Goal: Task Accomplishment & Management: Manage account settings

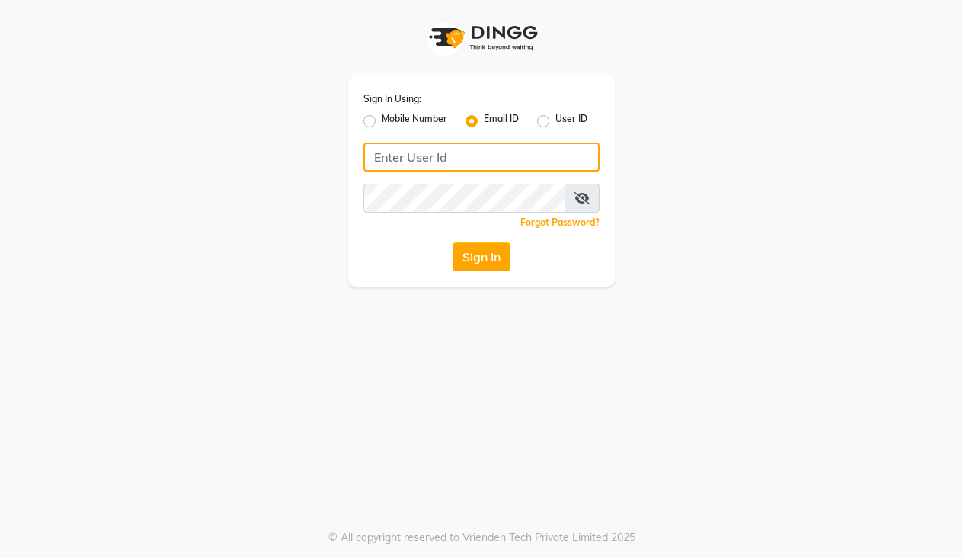
type input "[EMAIL_ADDRESS][DOMAIN_NAME]"
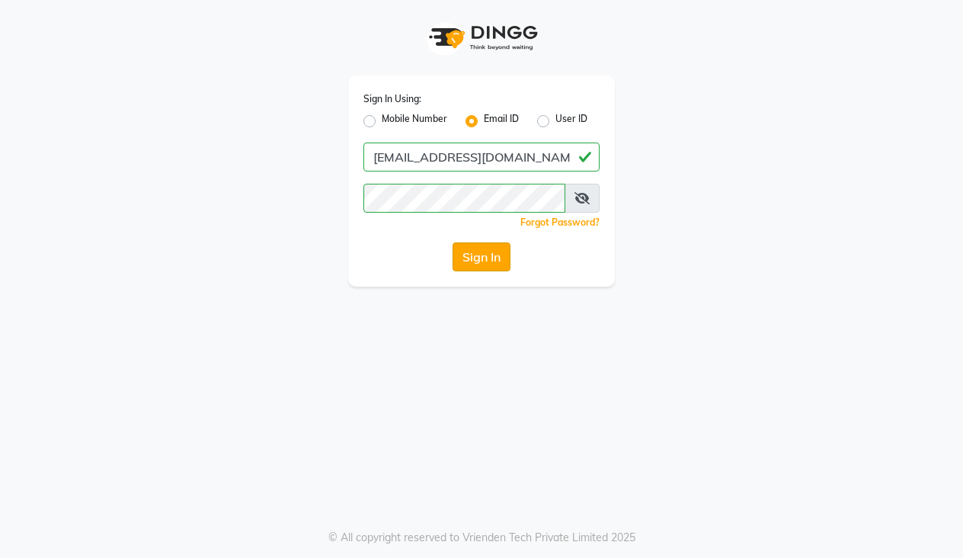
click at [480, 257] on button "Sign In" at bounding box center [481, 256] width 58 height 29
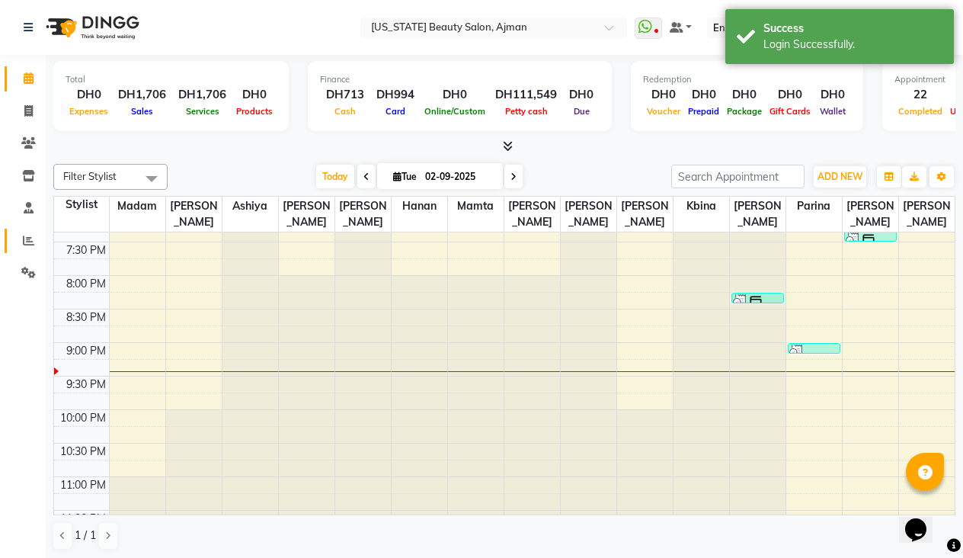
click at [25, 229] on link "Reports" at bounding box center [23, 241] width 37 height 25
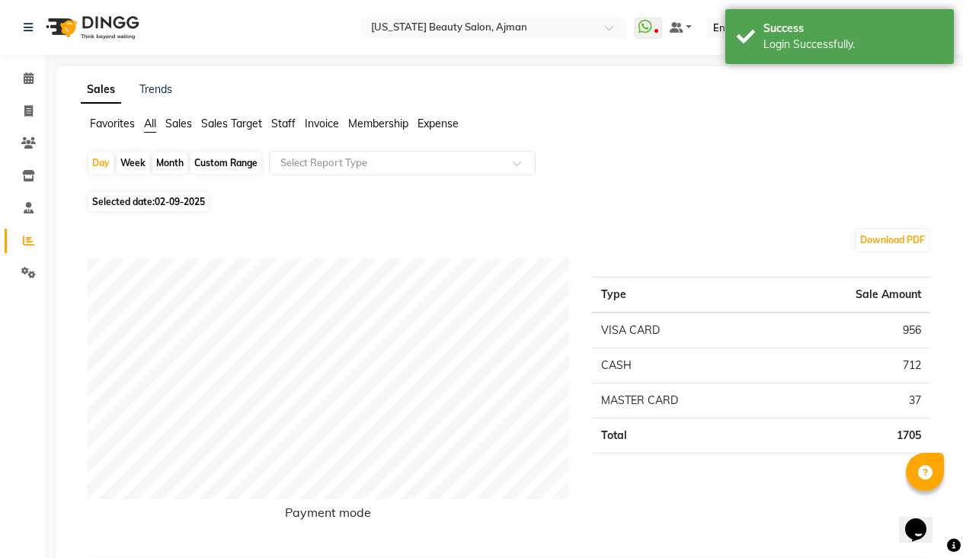
click at [27, 129] on li "Clients" at bounding box center [23, 143] width 46 height 33
click at [27, 150] on span at bounding box center [28, 144] width 27 height 18
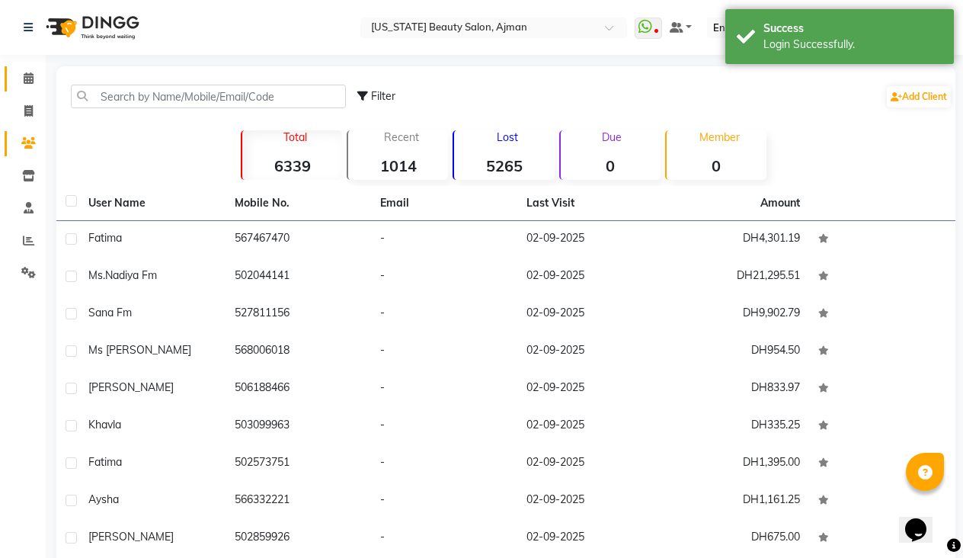
click at [34, 69] on link "Calendar" at bounding box center [23, 78] width 37 height 25
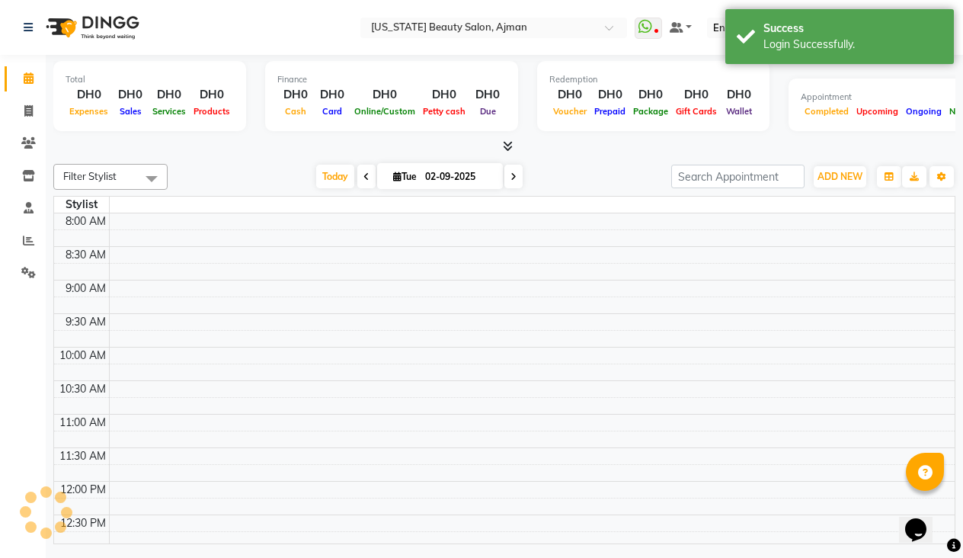
scroll to position [403, 0]
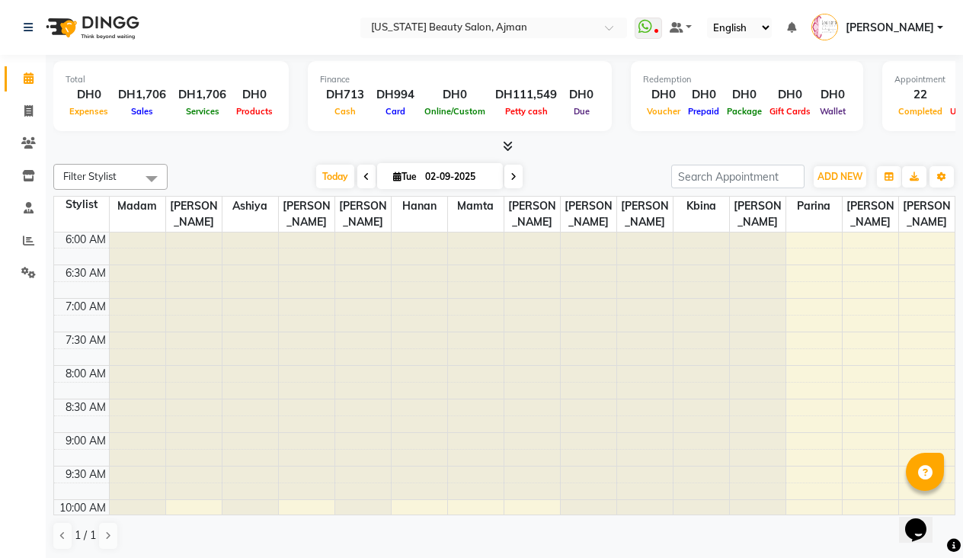
click at [664, 95] on div "DH0" at bounding box center [663, 95] width 41 height 18
click at [615, 144] on div at bounding box center [504, 147] width 902 height 16
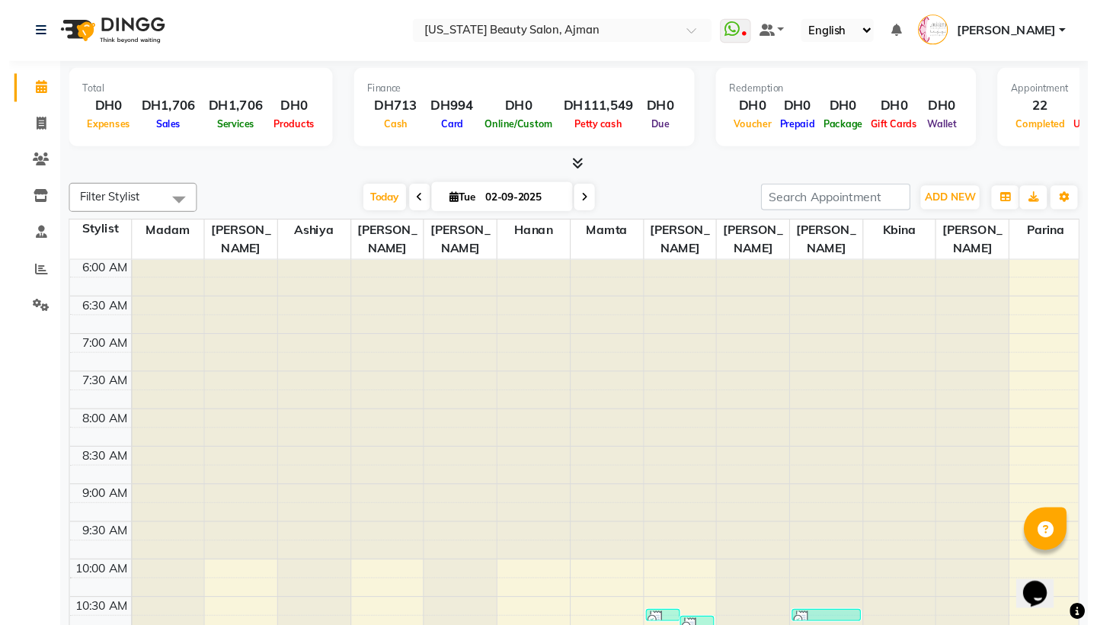
scroll to position [0, 0]
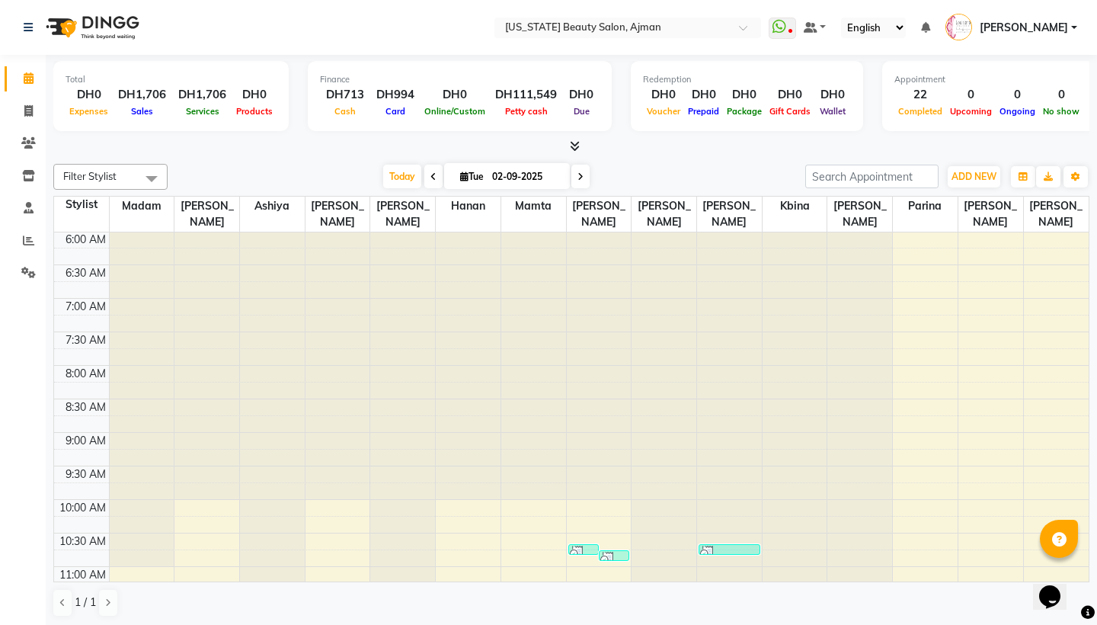
click at [340, 153] on div at bounding box center [571, 147] width 1036 height 16
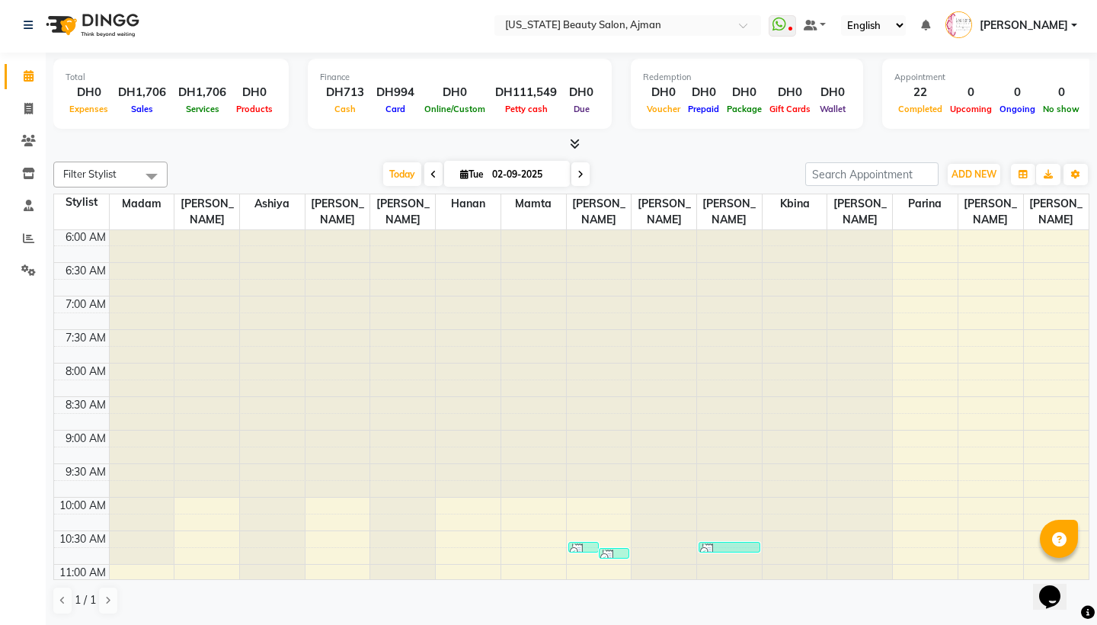
scroll to position [1, 0]
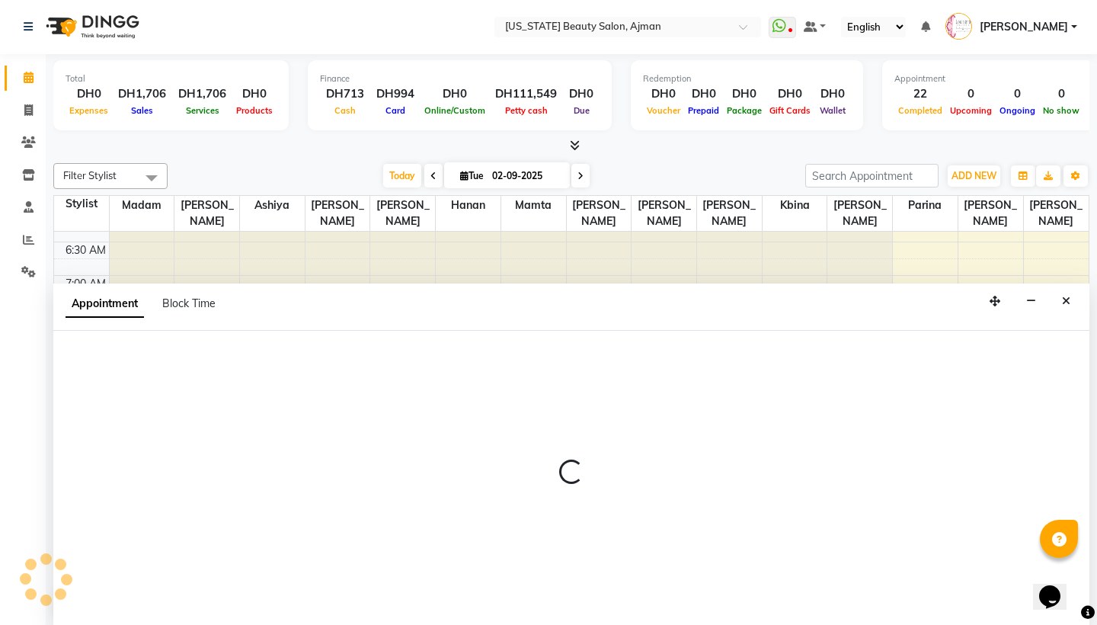
select select "33876"
select select "525"
select select "tentative"
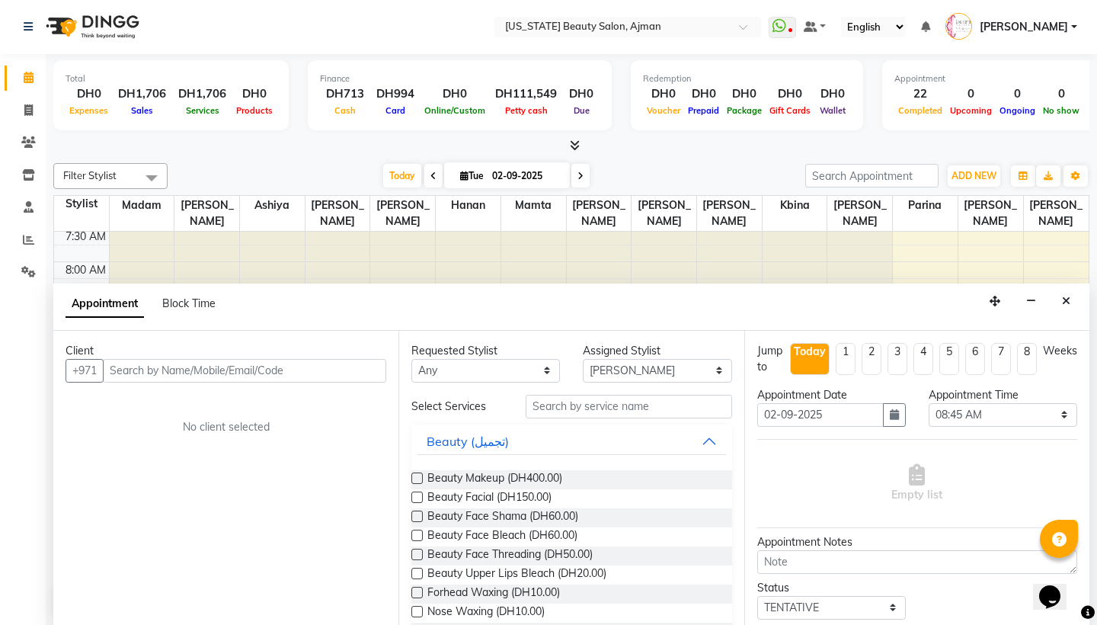
scroll to position [509, 0]
click at [962, 298] on icon "Close" at bounding box center [1066, 301] width 8 height 11
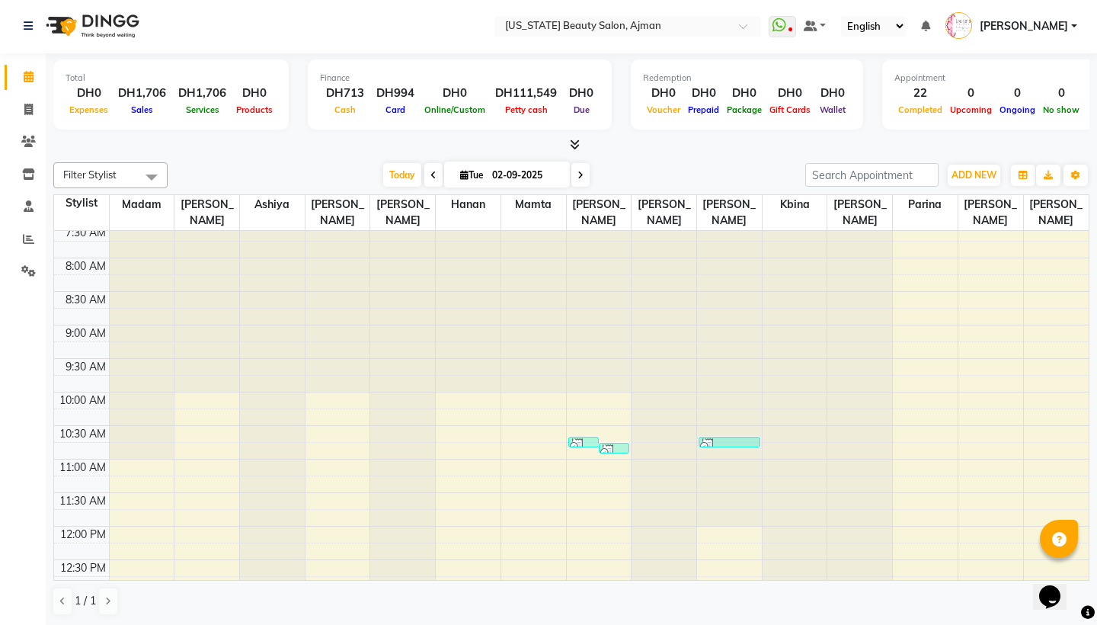
scroll to position [1, 0]
drag, startPoint x: 98, startPoint y: 386, endPoint x: 133, endPoint y: 269, distance: 122.4
click at [133, 269] on div "12:00 AM 12:30 AM 1:00 AM 1:30 AM 2:00 AM 2:30 AM 3:00 AM 3:30 AM 4:00 AM 4:30 …" at bounding box center [571, 527] width 1034 height 1608
drag, startPoint x: 160, startPoint y: 410, endPoint x: 177, endPoint y: 248, distance: 162.4
click at [177, 248] on tr "ms [PERSON_NAME], TK04, 02:25 PM-02:30 PM, Beauty Hand Henna (حناء اليد) (DH50)…" at bounding box center [571, 527] width 1034 height 1608
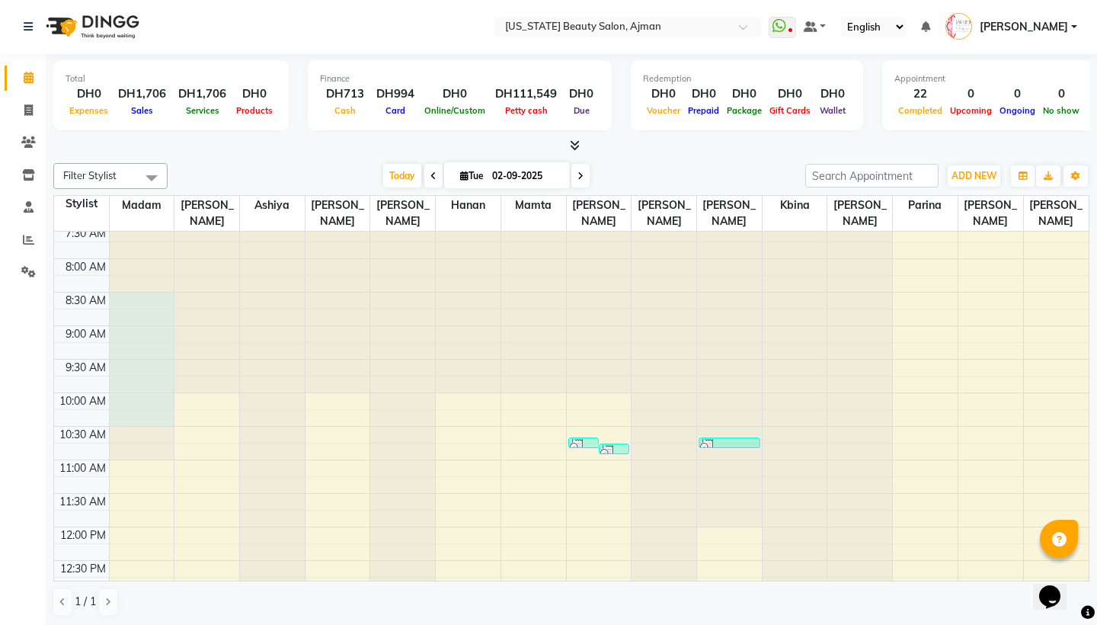
scroll to position [507, 0]
select select "9280"
select select "465"
select select "tentative"
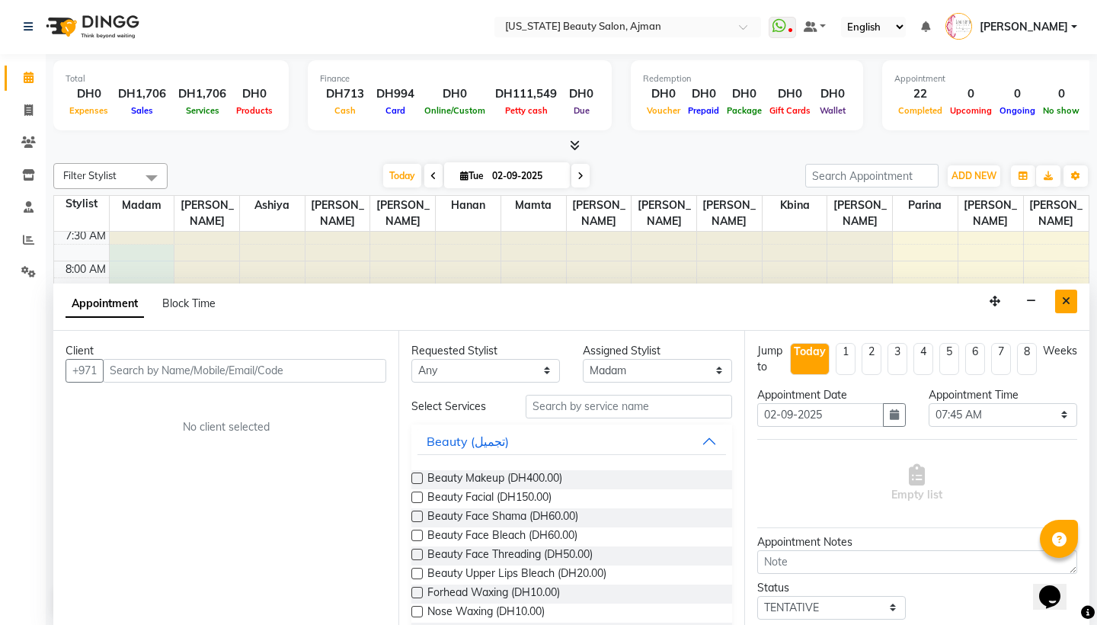
click at [962, 299] on icon "Close" at bounding box center [1066, 301] width 8 height 11
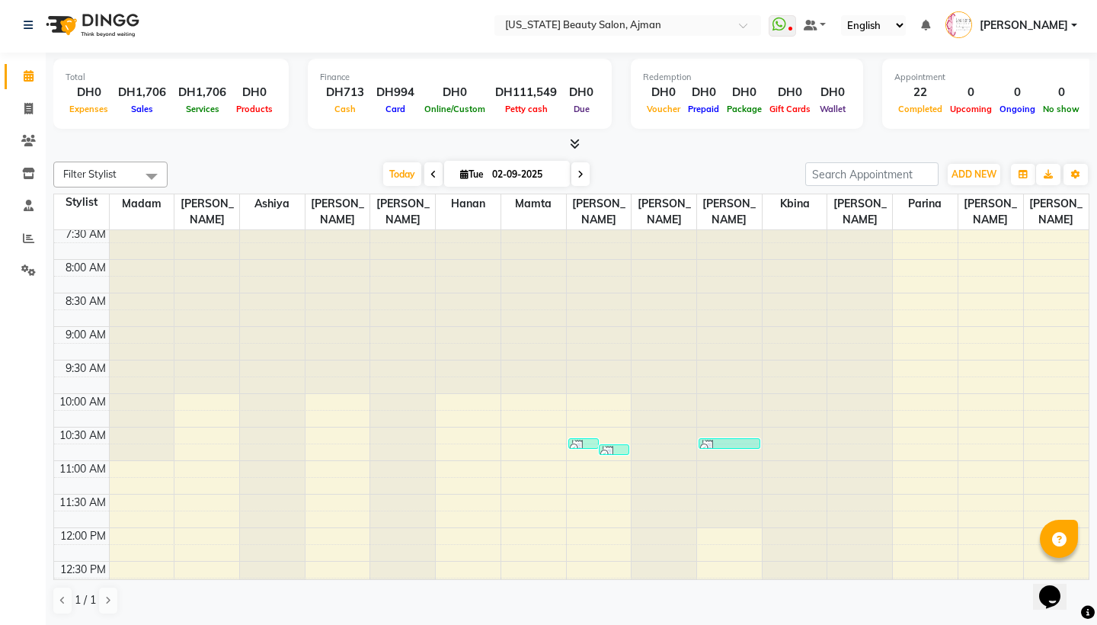
scroll to position [1, 0]
select select "9280"
select select "tentative"
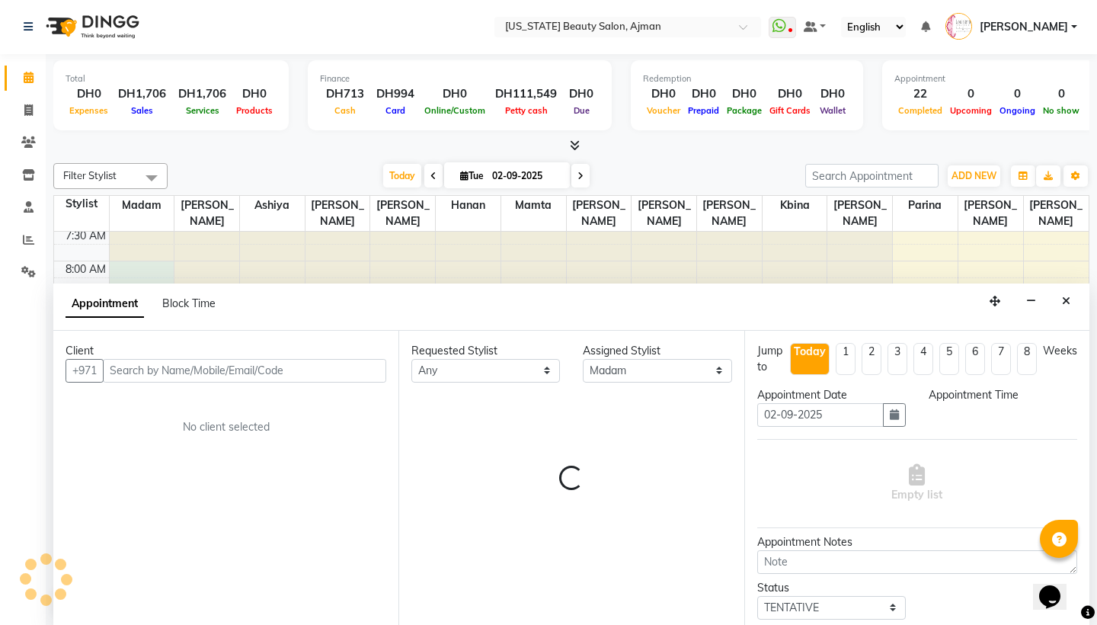
scroll to position [506, 0]
select select "480"
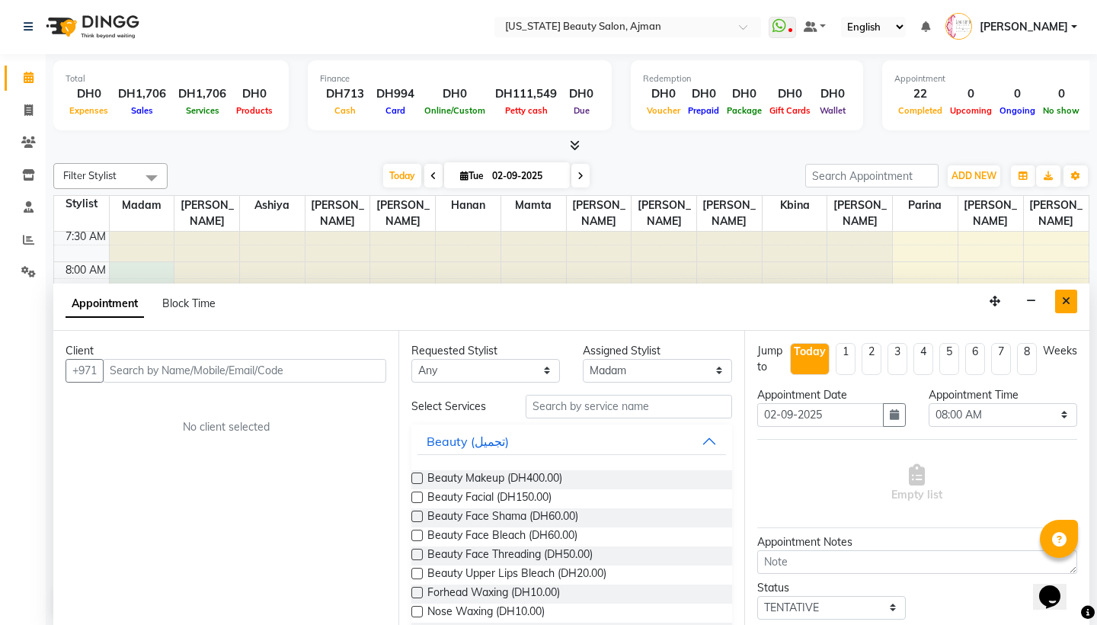
click at [962, 299] on icon "Close" at bounding box center [1066, 301] width 8 height 11
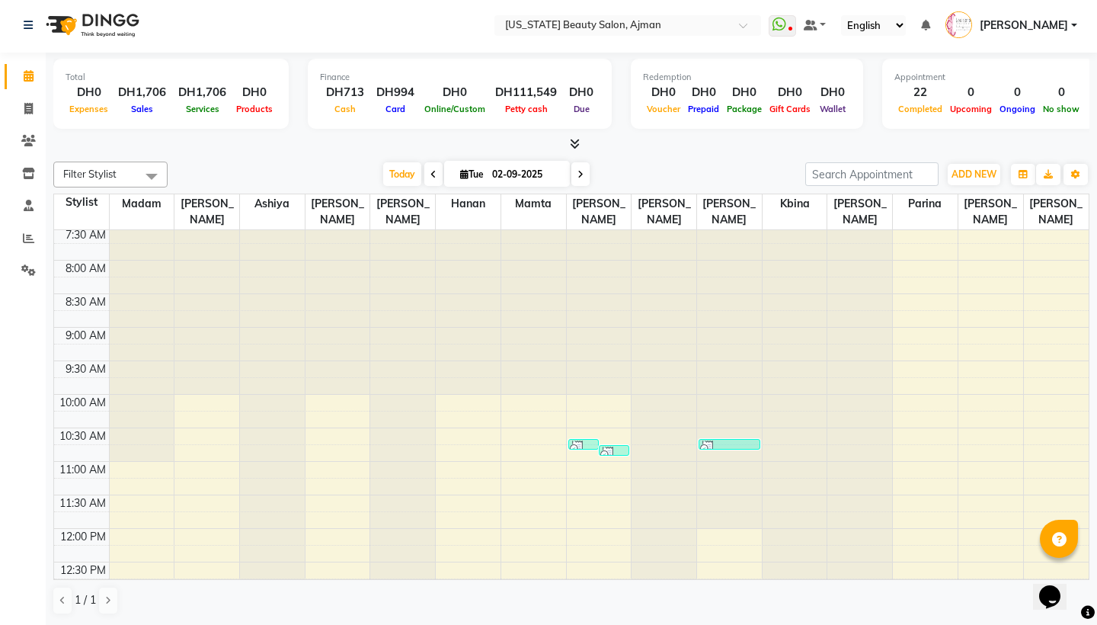
scroll to position [1, 0]
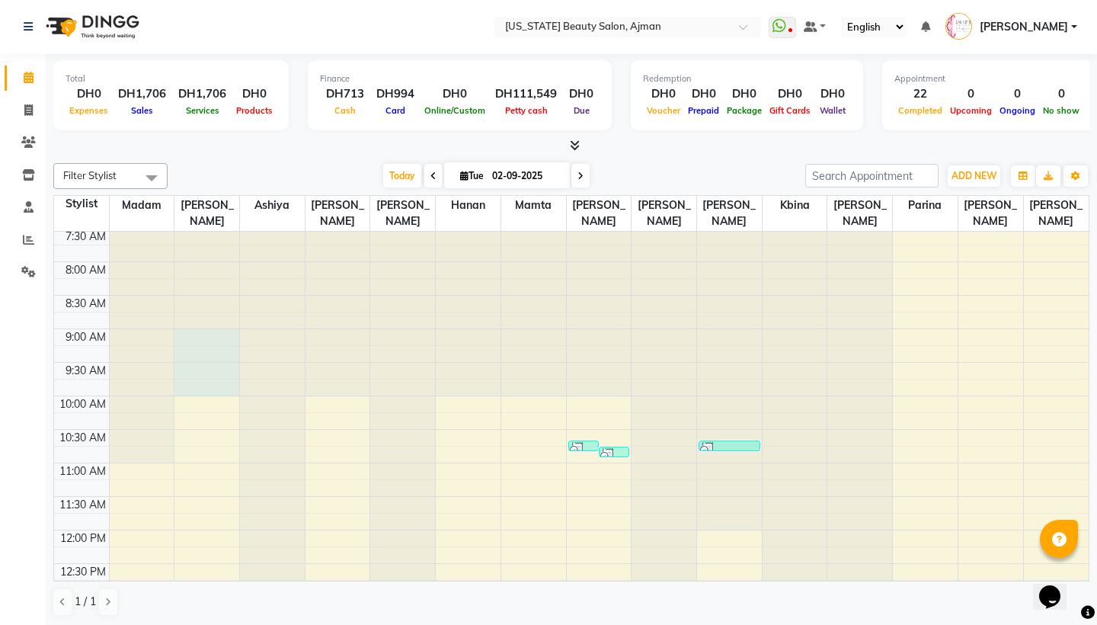
select select "9701"
select select "540"
select select "tentative"
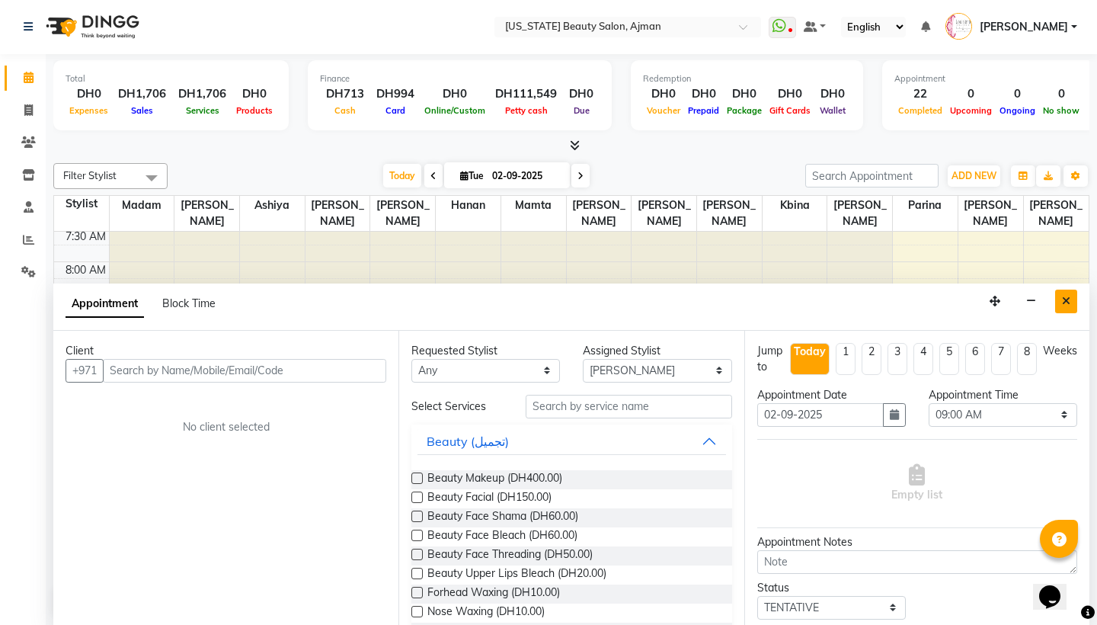
click at [962, 299] on icon "Close" at bounding box center [1066, 301] width 8 height 11
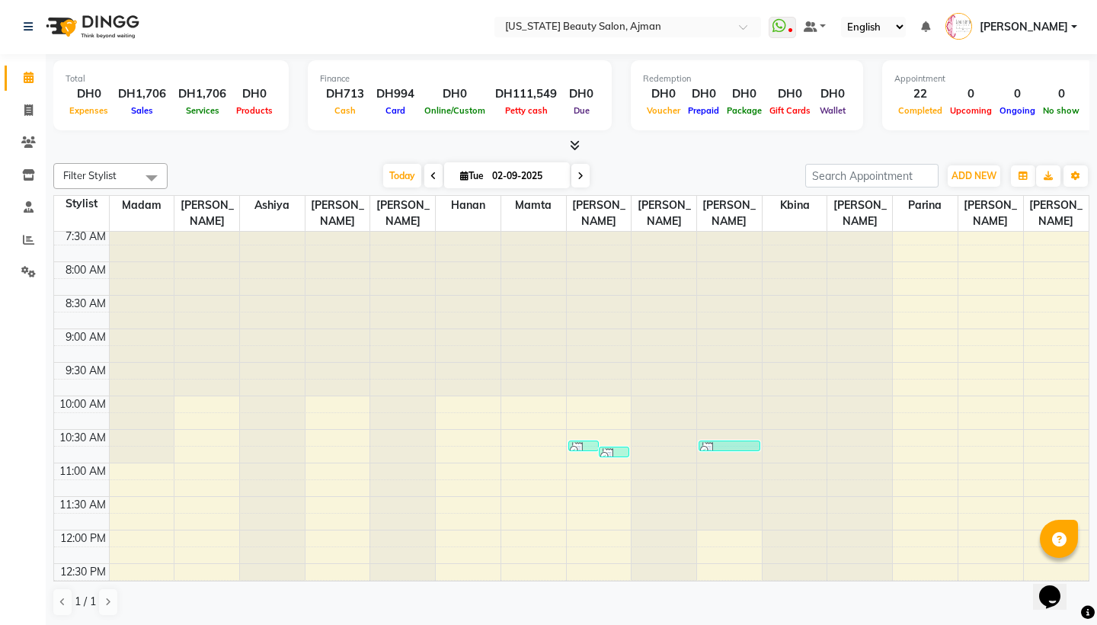
click at [241, 152] on div at bounding box center [571, 146] width 1036 height 16
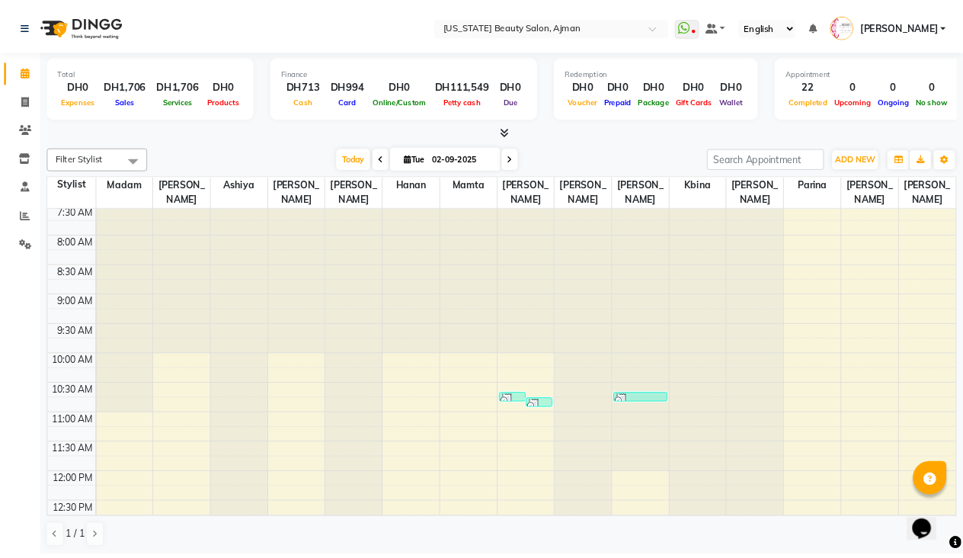
scroll to position [0, 0]
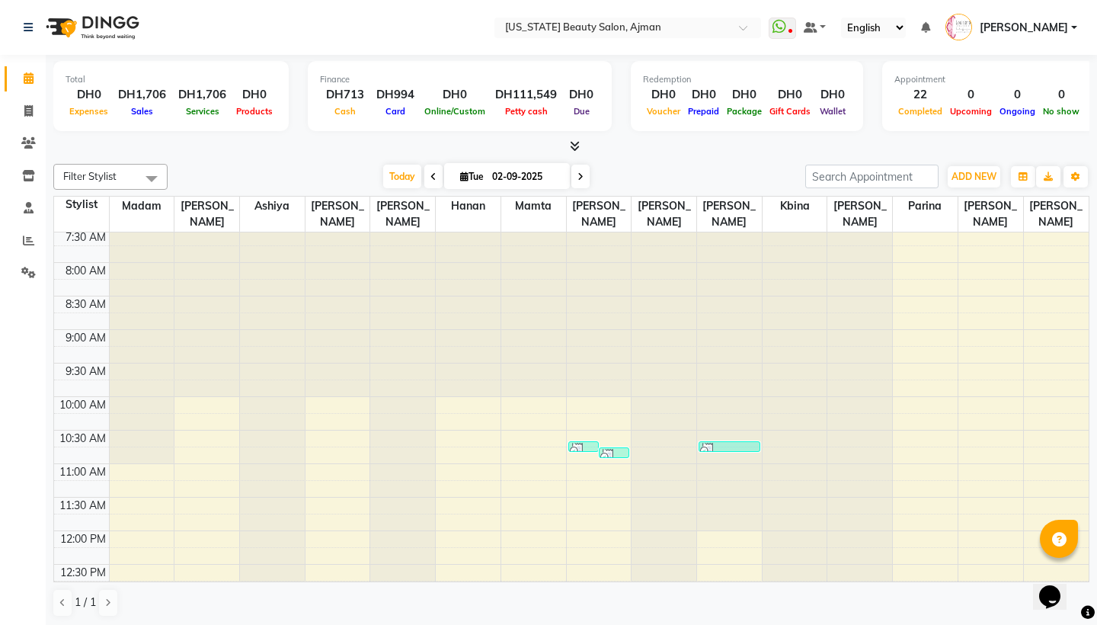
click at [90, 172] on span "Filter Stylist" at bounding box center [89, 176] width 53 height 12
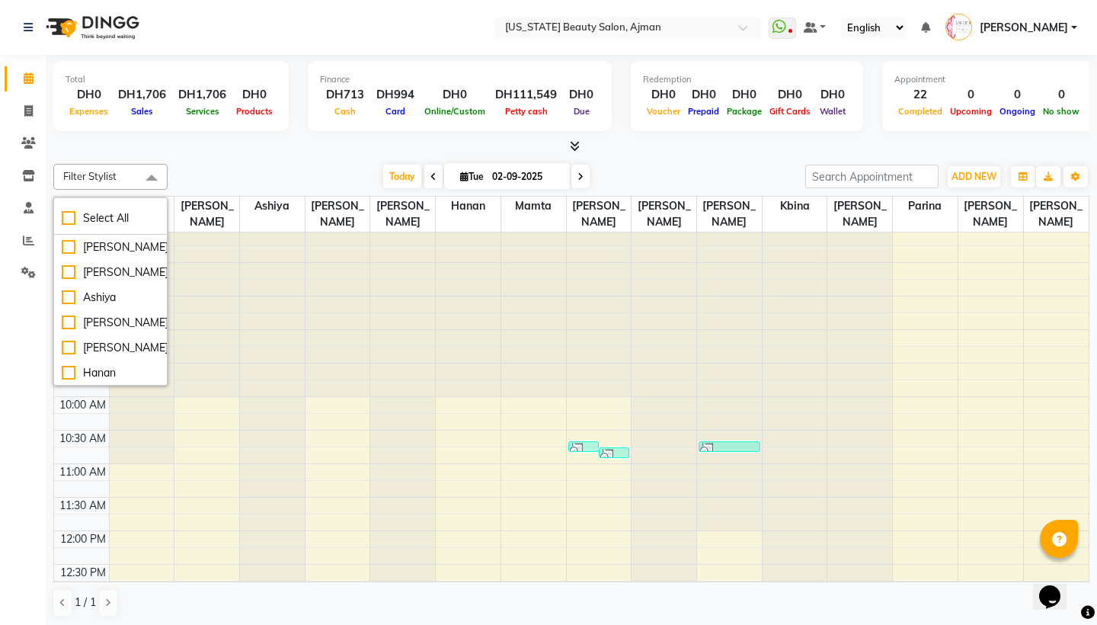
click at [300, 149] on div at bounding box center [571, 147] width 1036 height 16
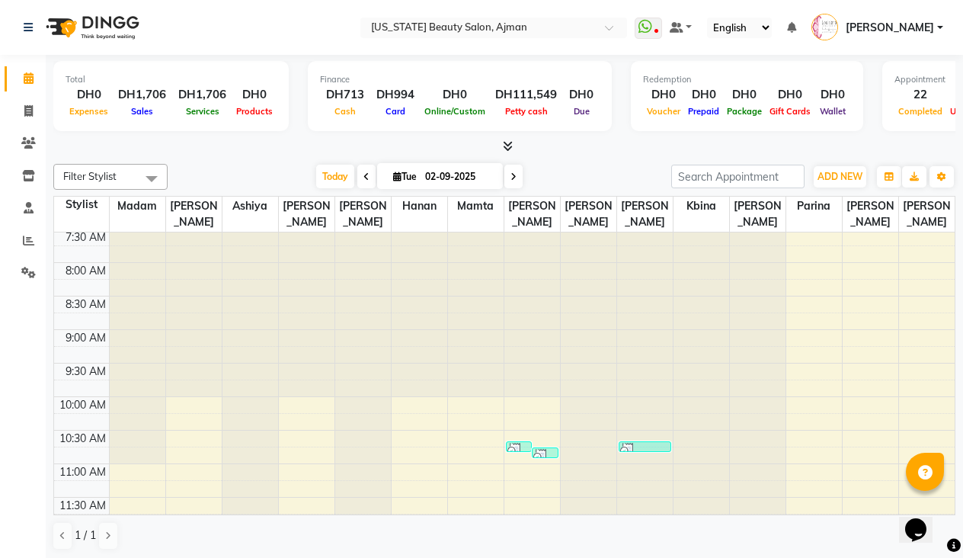
click at [246, 149] on div at bounding box center [504, 147] width 902 height 16
click at [177, 166] on div "[DATE] [DATE]" at bounding box center [419, 176] width 488 height 23
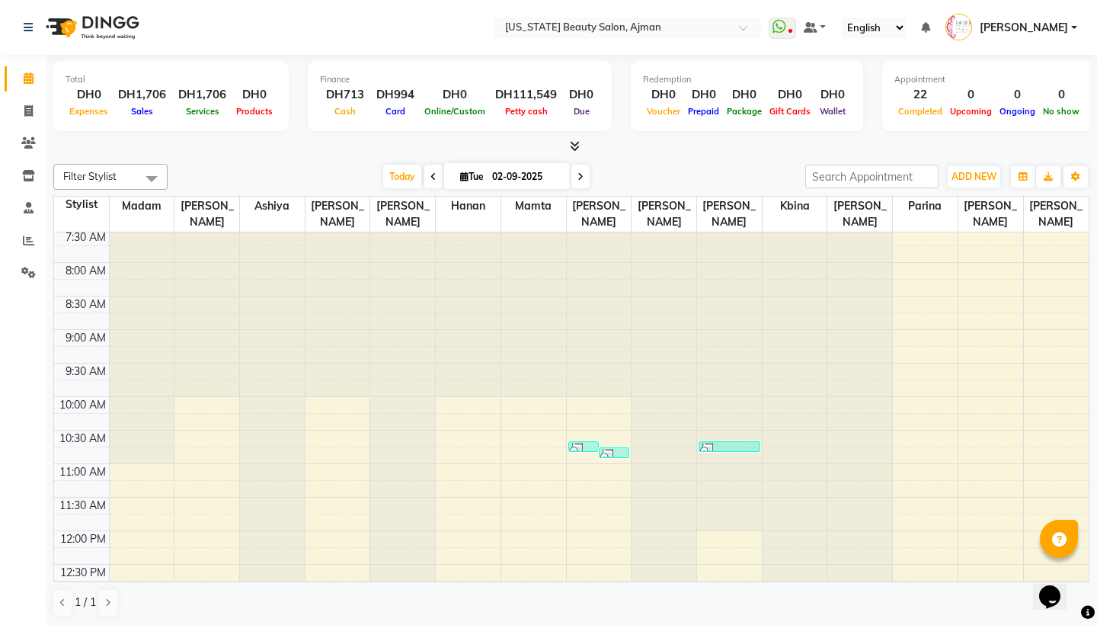
click at [962, 125] on div "Appointment 22 Completed 0 Upcoming 0 Ongoing 0 No show" at bounding box center [988, 96] width 213 height 70
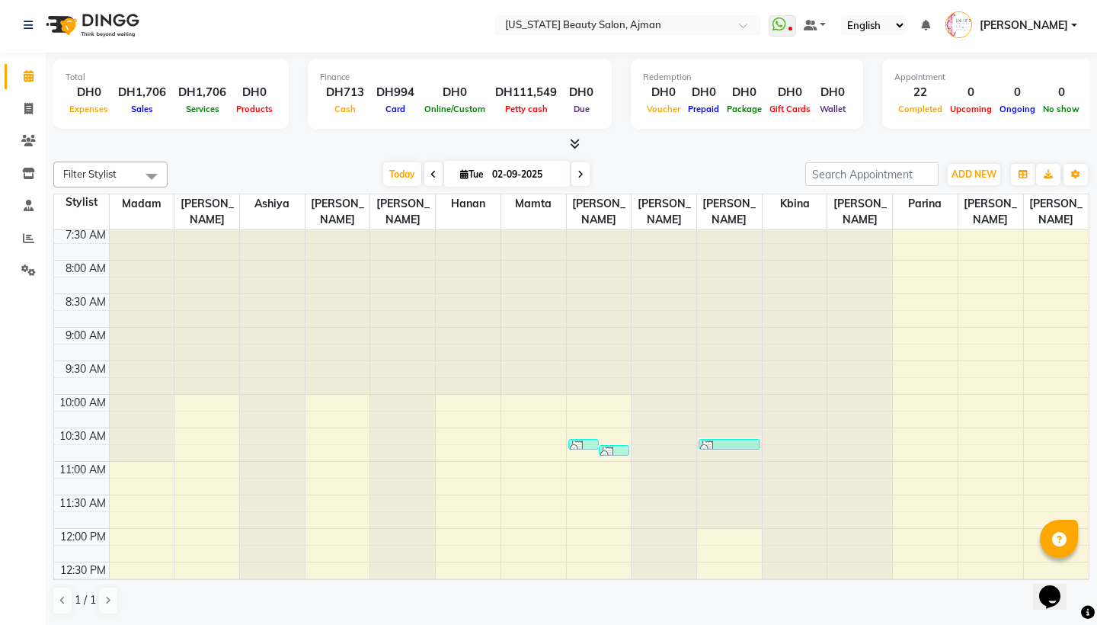
scroll to position [1, 0]
click at [699, 168] on div "[DATE] [DATE]" at bounding box center [486, 176] width 622 height 23
click at [211, 486] on div "12:00 AM 12:30 AM 1:00 AM 1:30 AM 2:00 AM 2:30 AM 3:00 AM 3:30 AM 4:00 AM 4:30 …" at bounding box center [571, 530] width 1034 height 1608
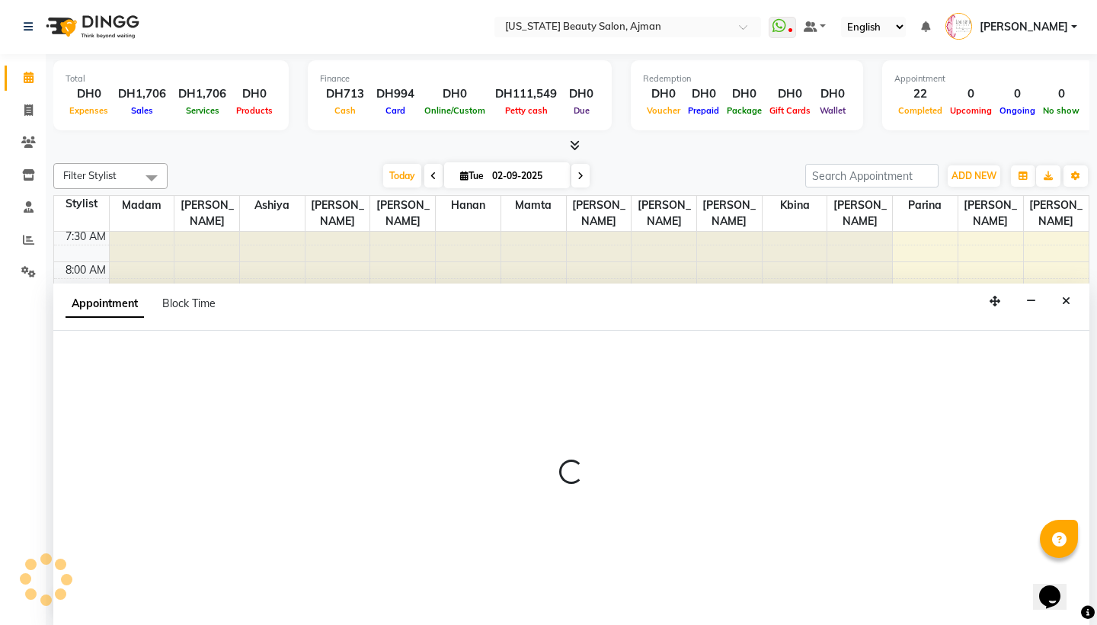
select select "9701"
select select "675"
select select "tentative"
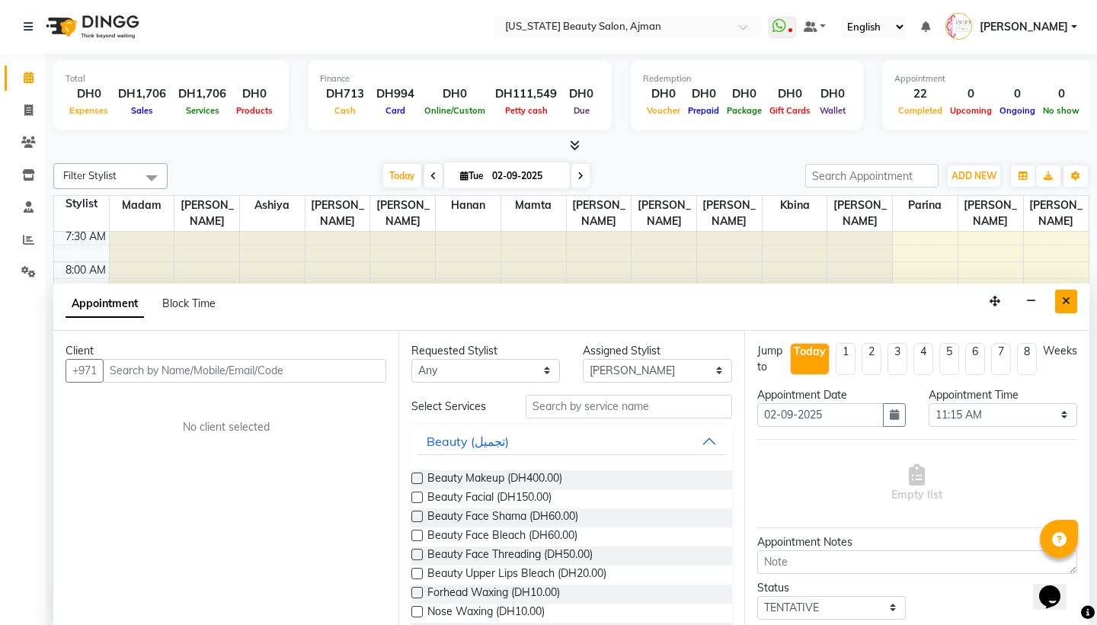
click at [962, 302] on button "Close" at bounding box center [1066, 301] width 22 height 24
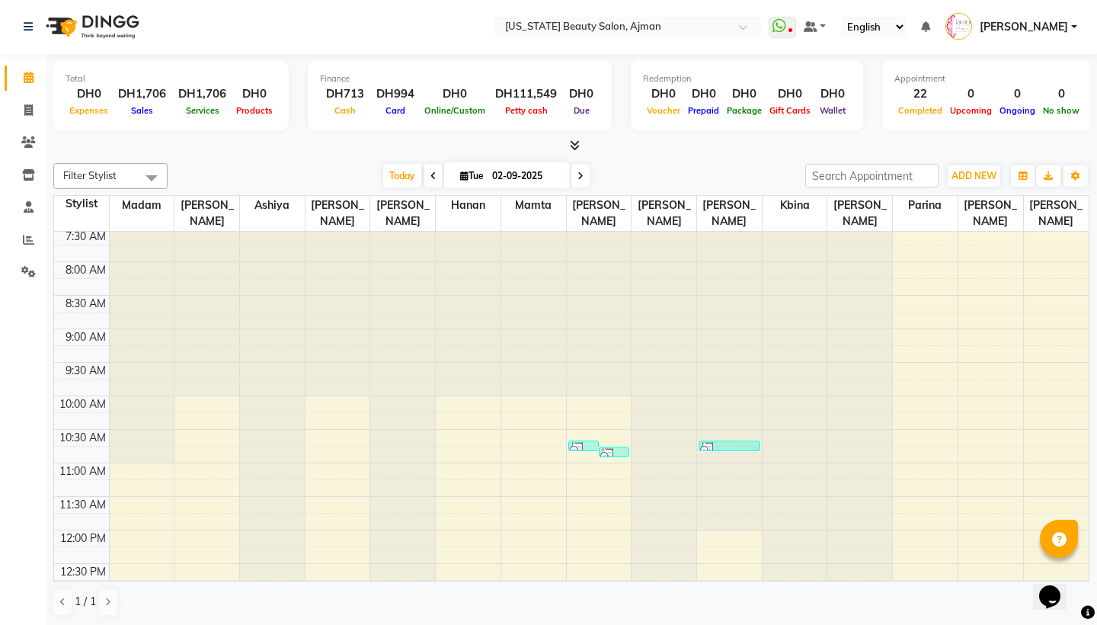
click at [962, 254] on div "Total DH0 Expenses DH1,706 Sales DH1,706 Services DH0 Products Finance DH713 Ca…" at bounding box center [571, 340] width 1051 height 572
click at [32, 235] on icon at bounding box center [28, 239] width 11 height 11
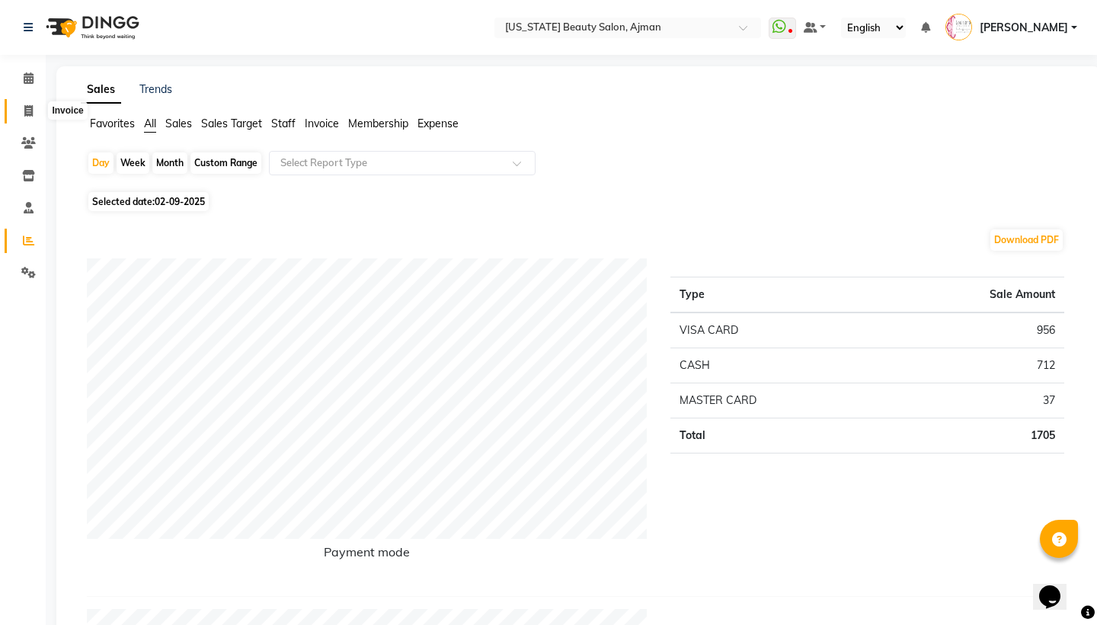
click at [26, 110] on icon at bounding box center [28, 110] width 8 height 11
select select "637"
select select "service"
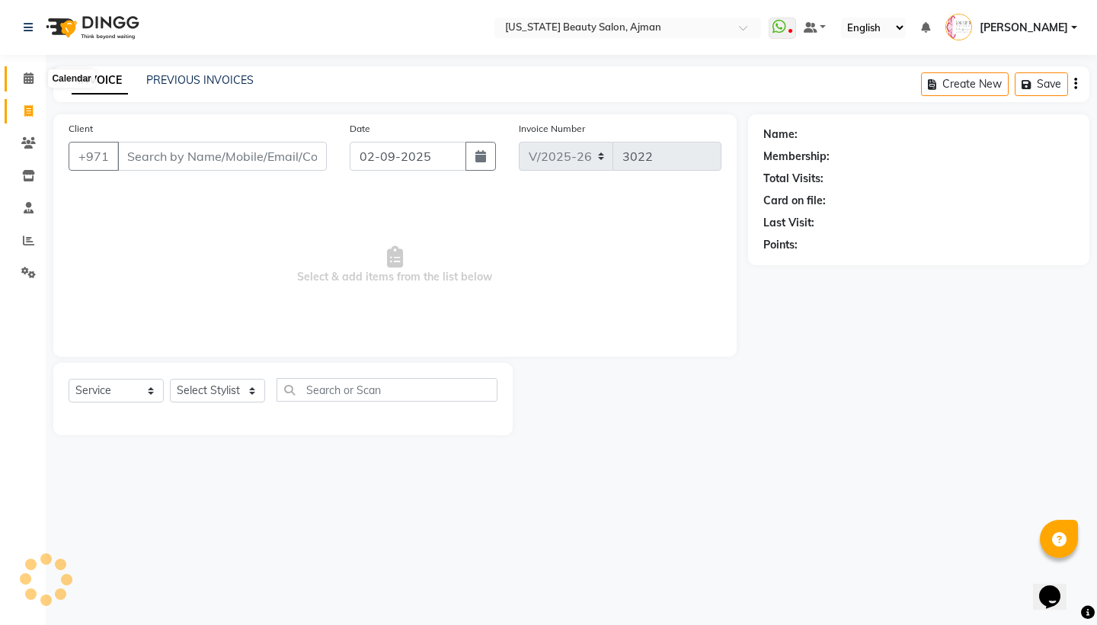
click at [24, 86] on span at bounding box center [28, 79] width 27 height 18
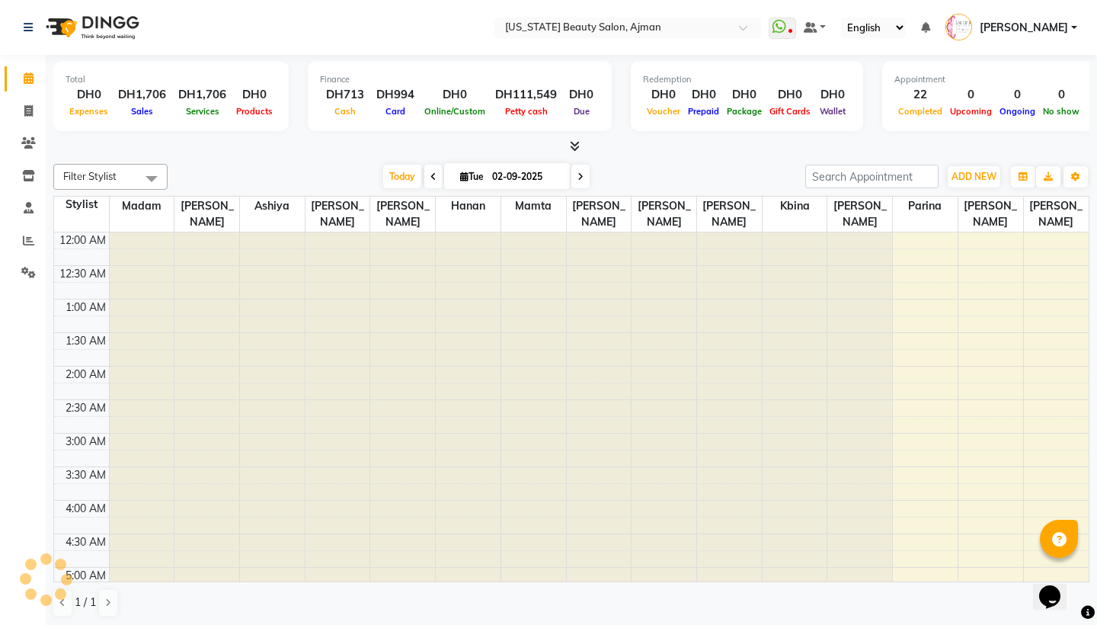
scroll to position [403, 0]
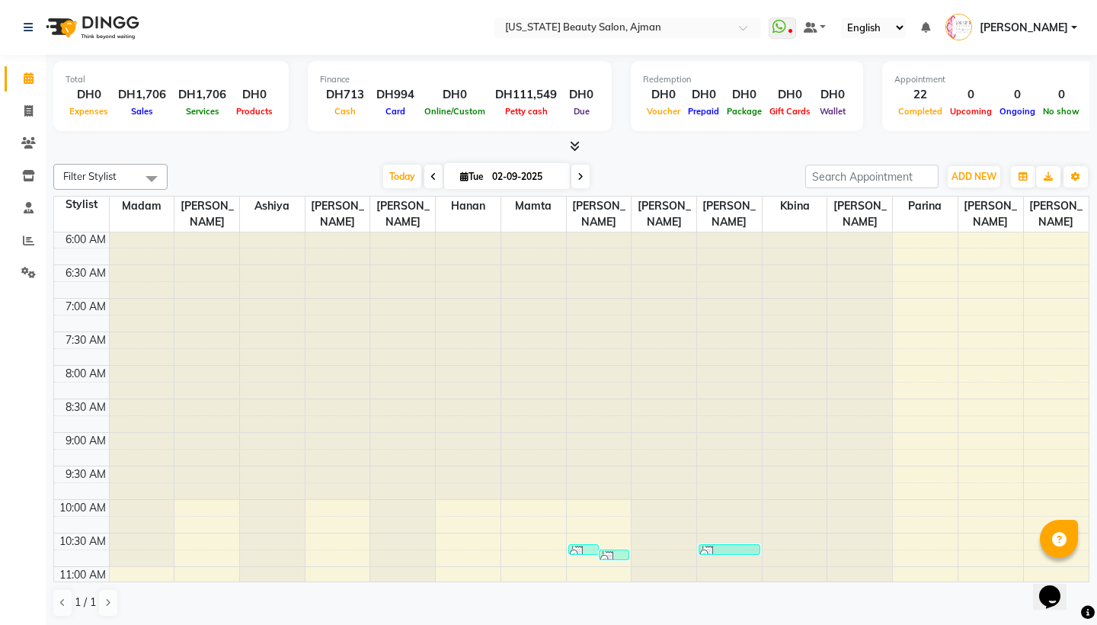
click at [233, 133] on div "Total DH0 Expenses DH1,706 Sales DH1,706 Services DH0 Products Finance DH713 Ca…" at bounding box center [571, 98] width 1036 height 75
click at [238, 168] on div "[DATE] [DATE]" at bounding box center [486, 176] width 622 height 23
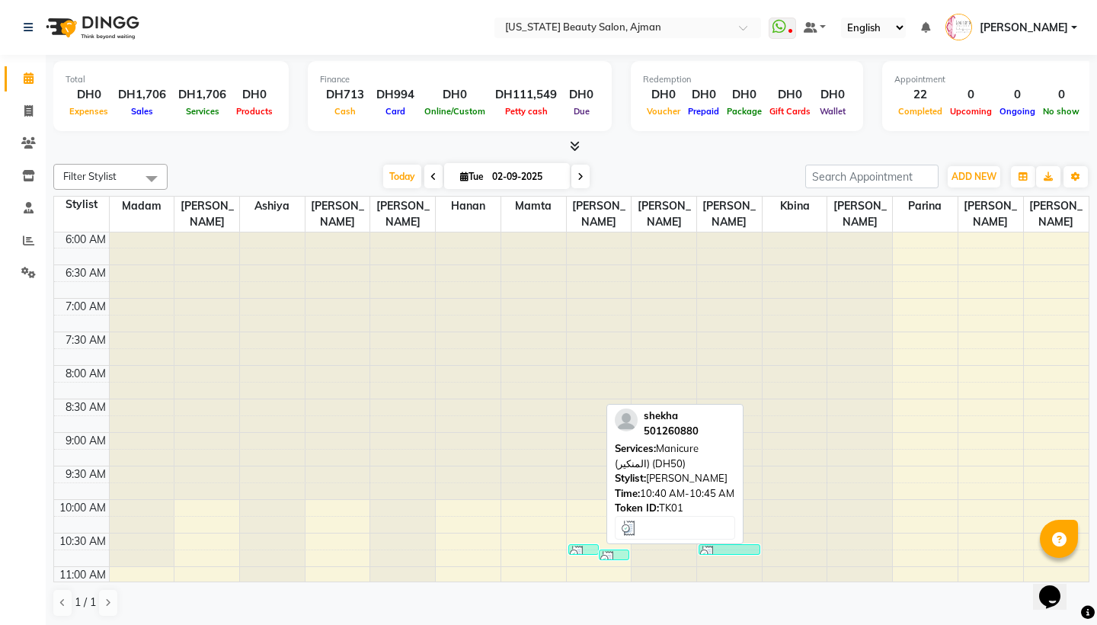
click at [571, 552] on img at bounding box center [577, 552] width 15 height 15
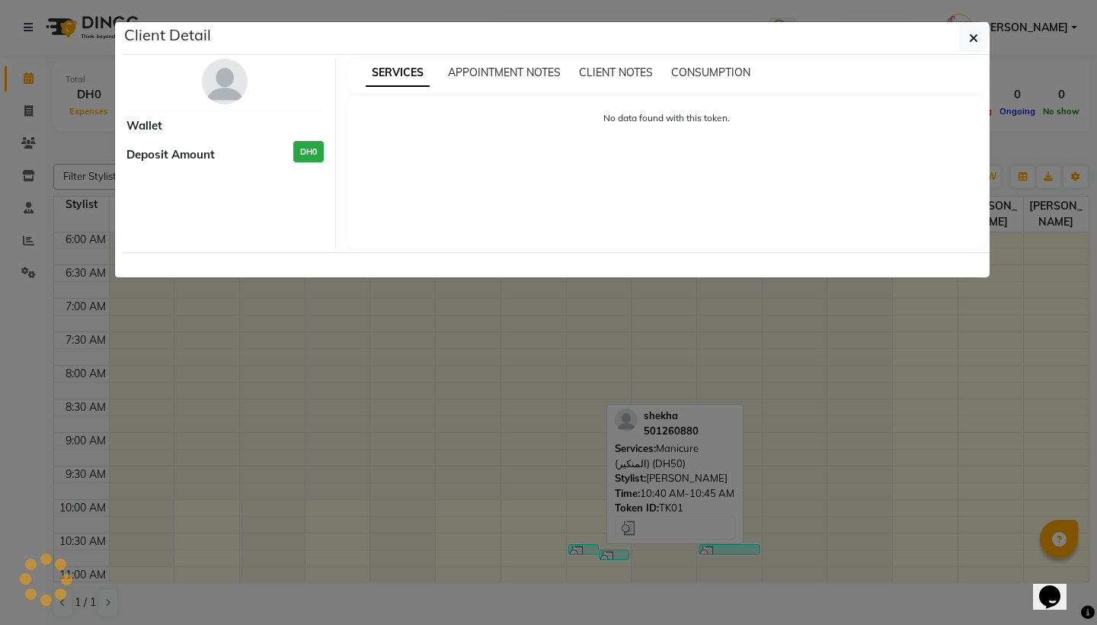
select select "3"
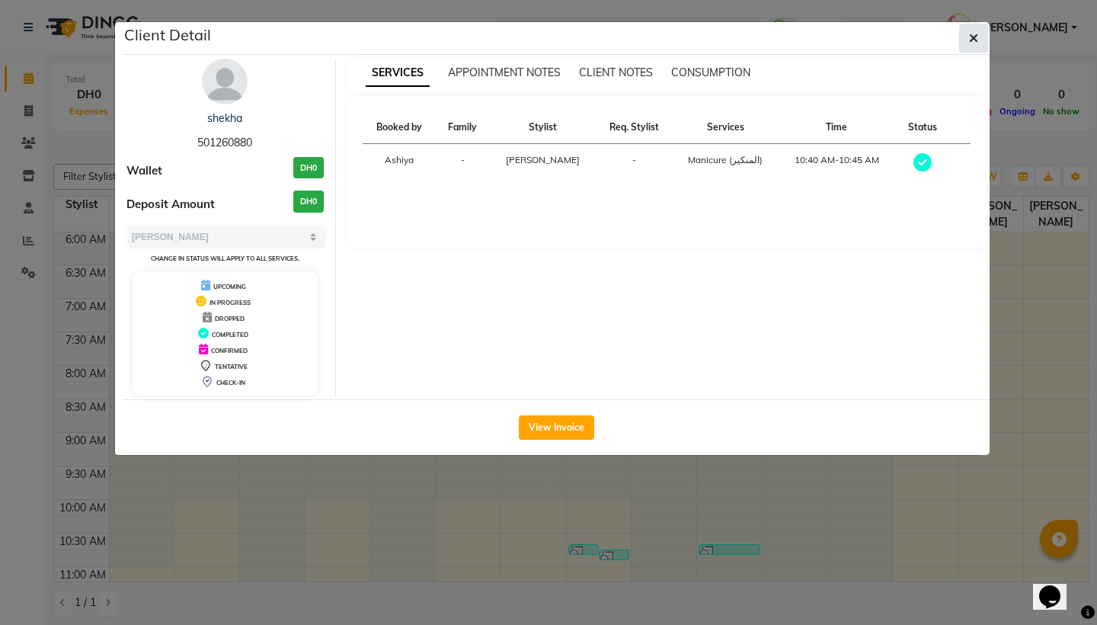
click at [962, 44] on span "button" at bounding box center [973, 37] width 9 height 15
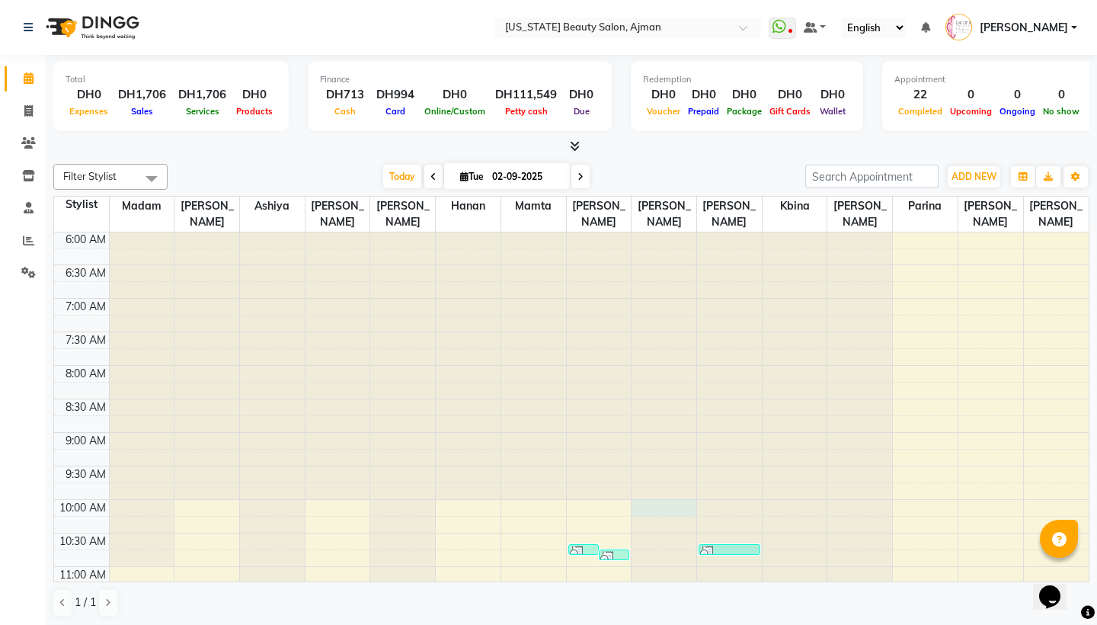
select select "53044"
select select "600"
select select "tentative"
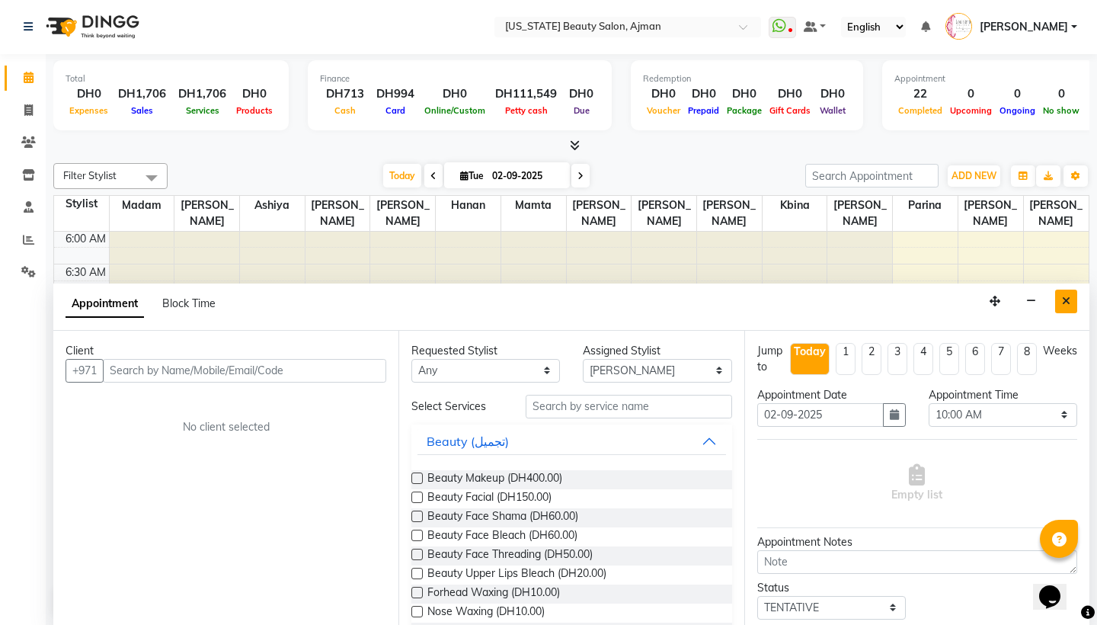
click at [962, 299] on button "Close" at bounding box center [1066, 301] width 22 height 24
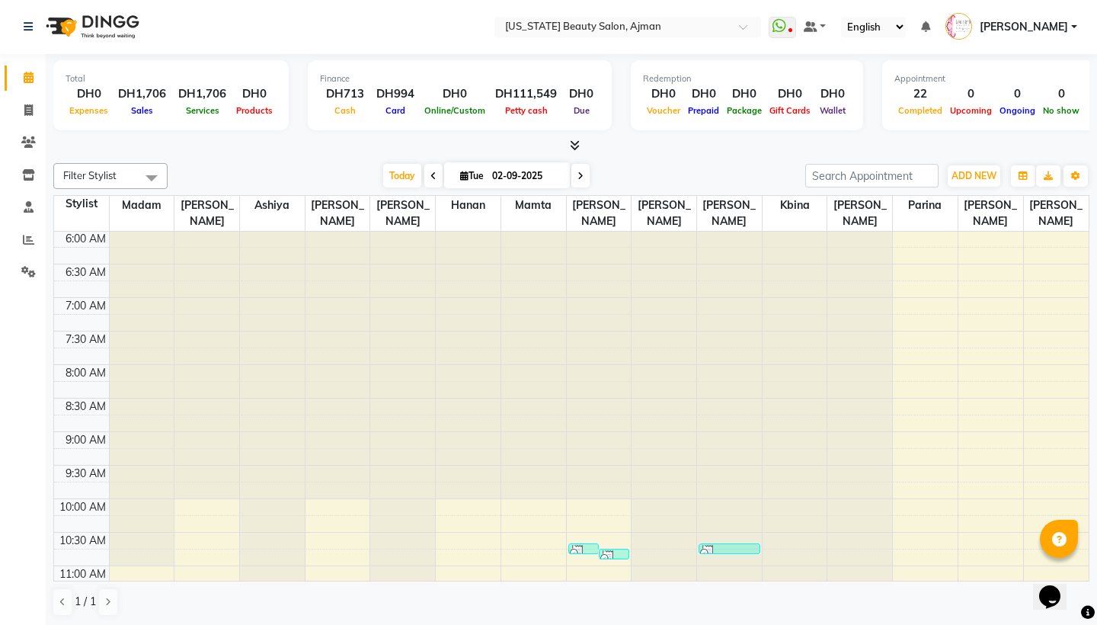
select select "68424"
select select "tentative"
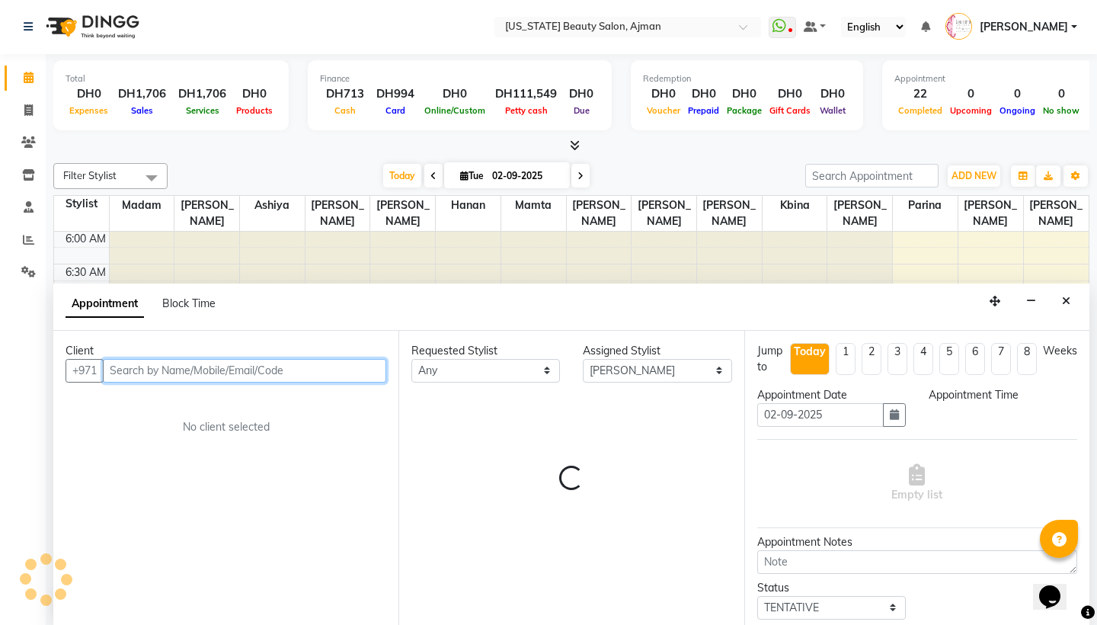
select select "630"
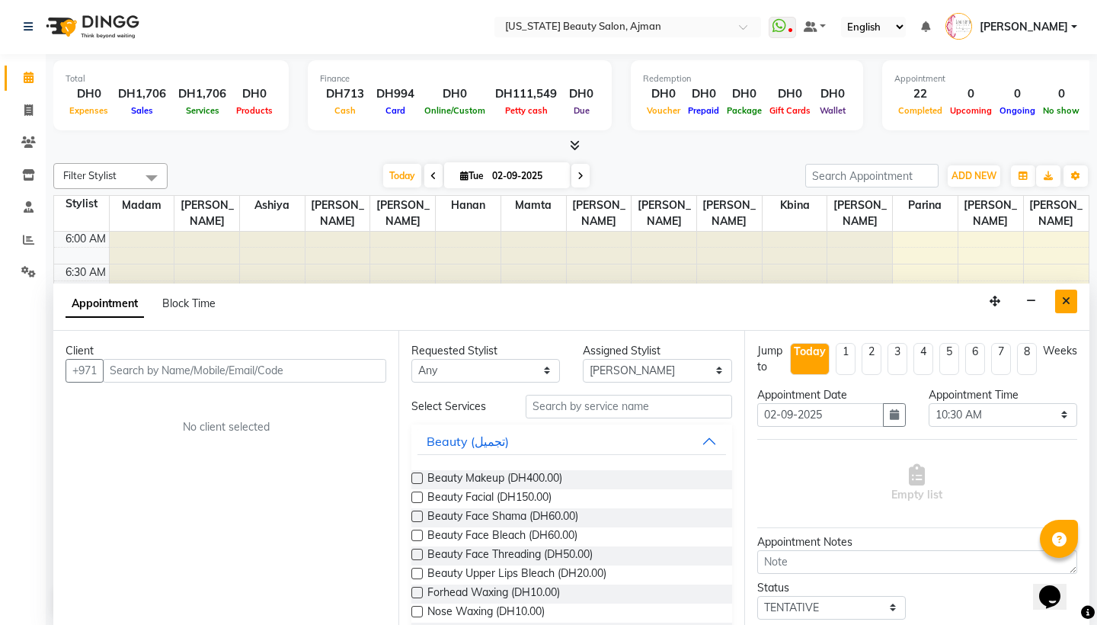
click at [962, 303] on icon "Close" at bounding box center [1066, 301] width 8 height 11
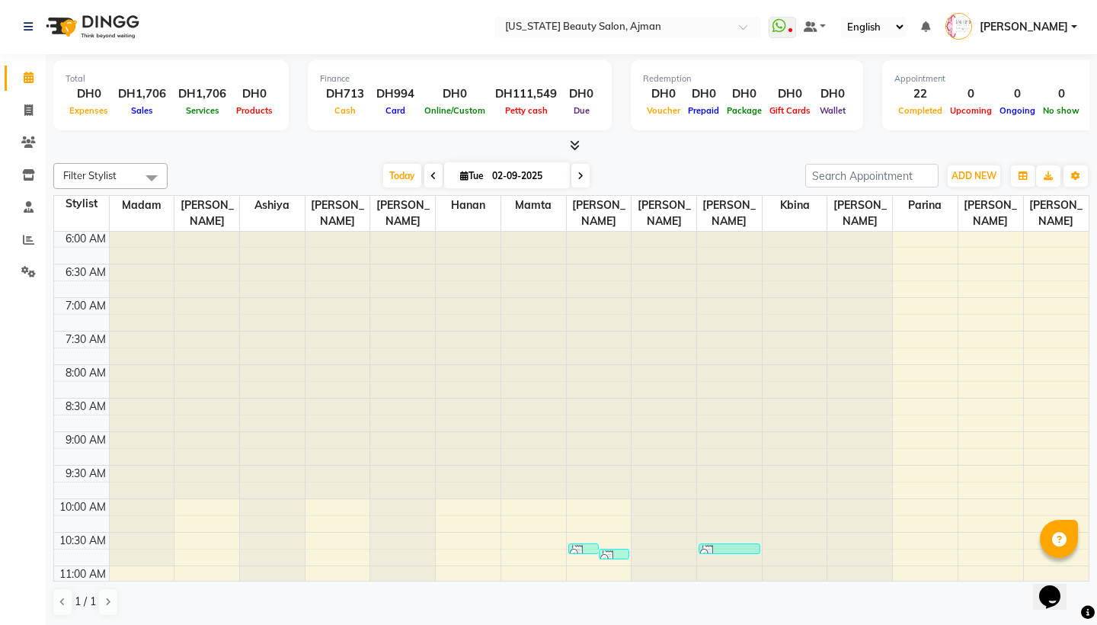
click at [72, 264] on div "6:30 AM" at bounding box center [85, 272] width 46 height 16
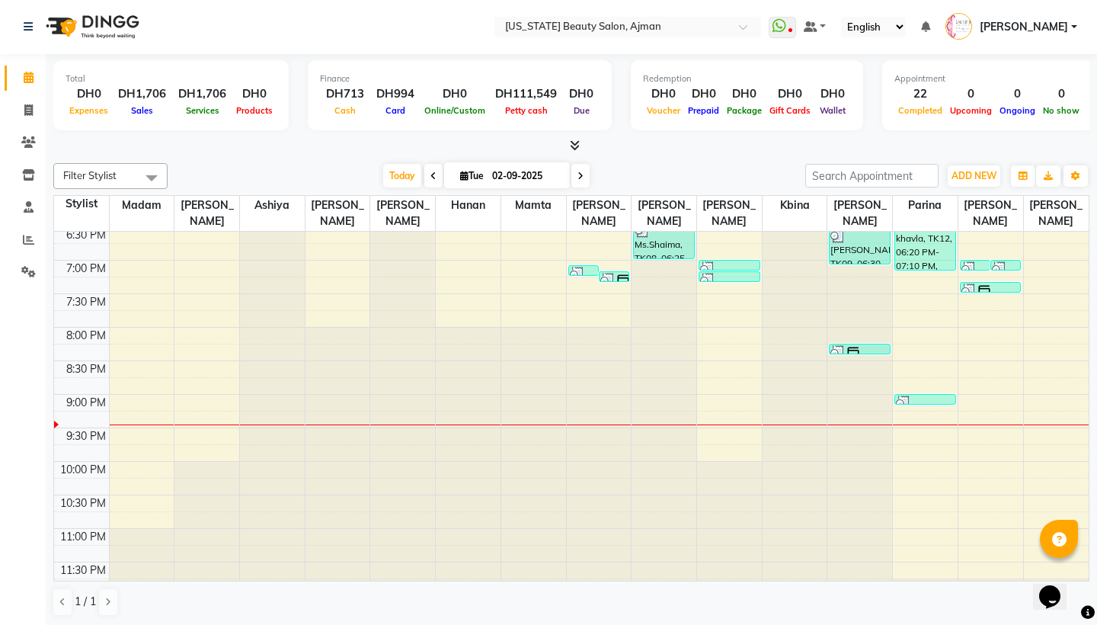
scroll to position [1252, 0]
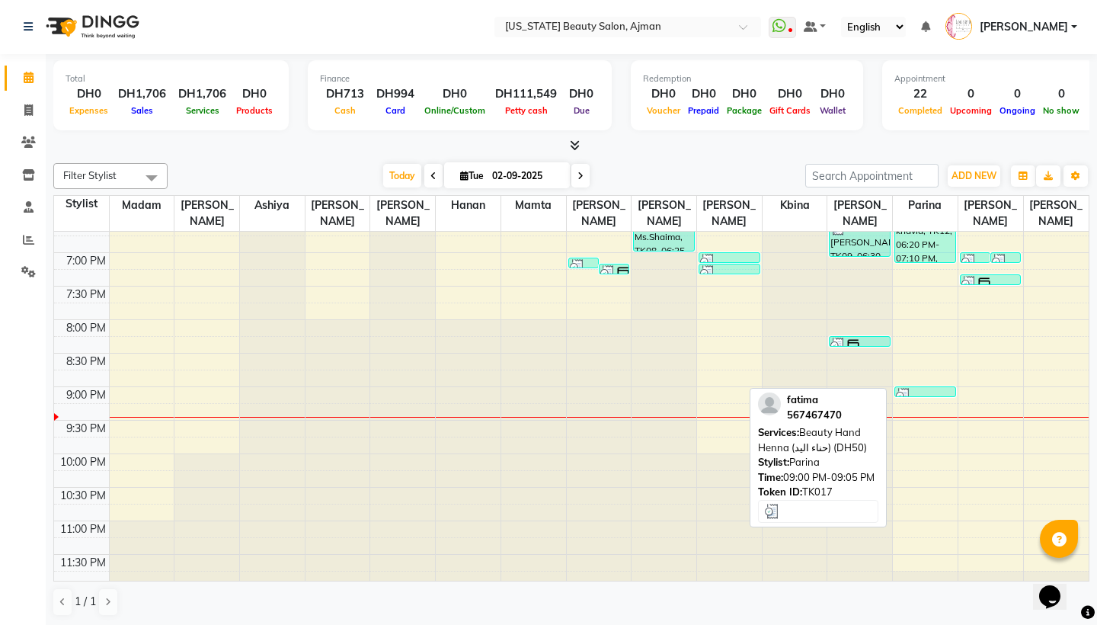
click at [907, 388] on img at bounding box center [903, 395] width 15 height 15
select select "3"
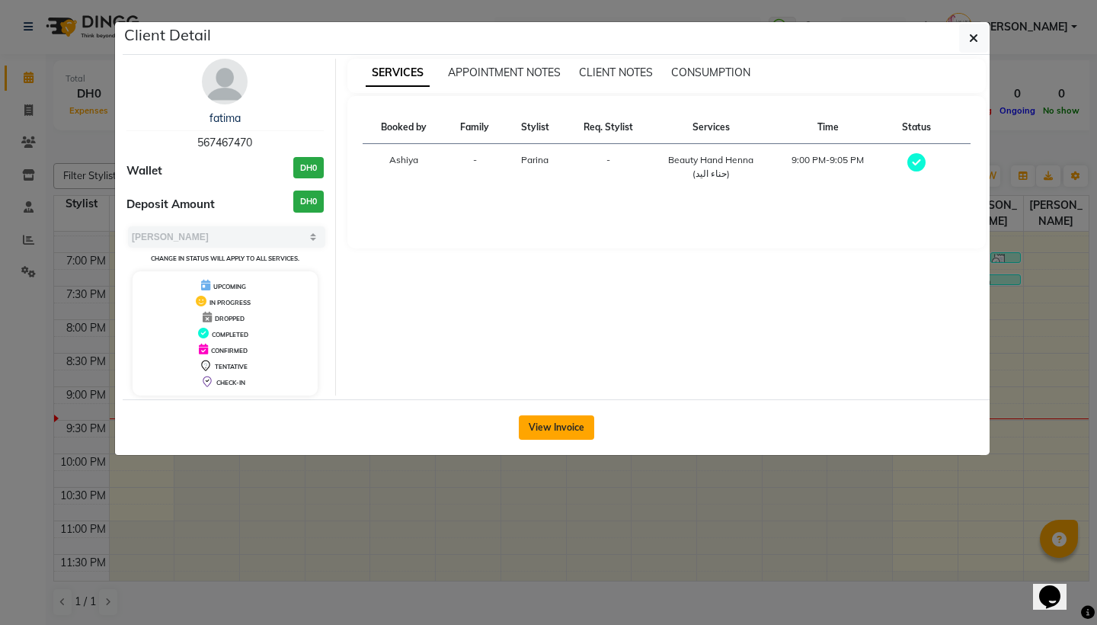
click at [547, 420] on button "View Invoice" at bounding box center [556, 427] width 75 height 24
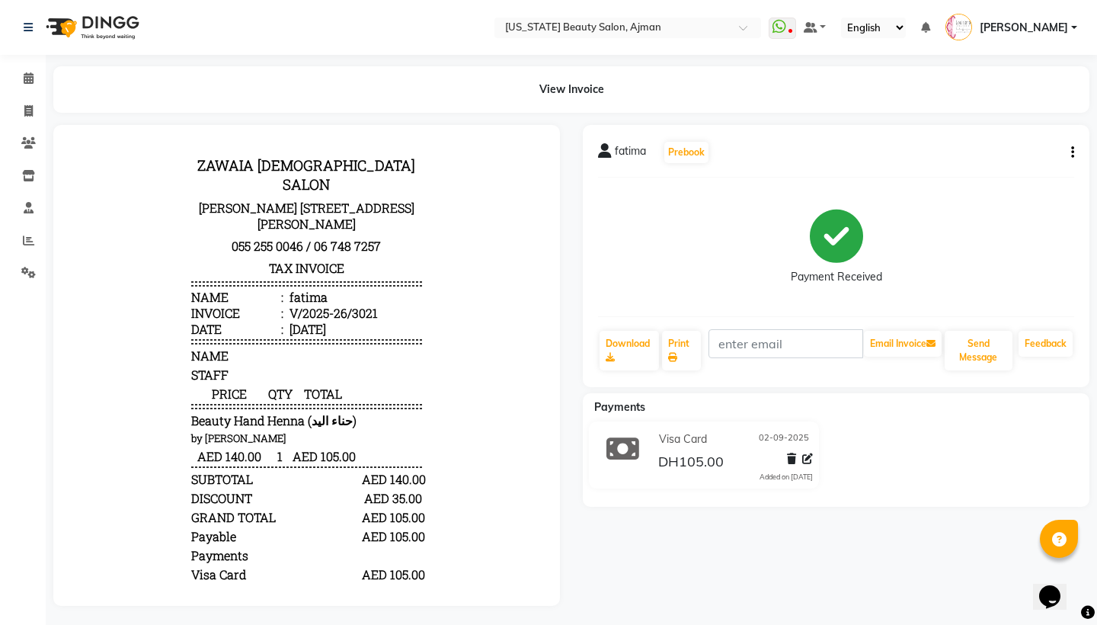
click at [174, 168] on body "ZAWAIA [DEMOGRAPHIC_DATA] SALON [STREET_ADDRESS][PERSON_NAME] 055 255 0046 / 06…" at bounding box center [307, 403] width 464 height 515
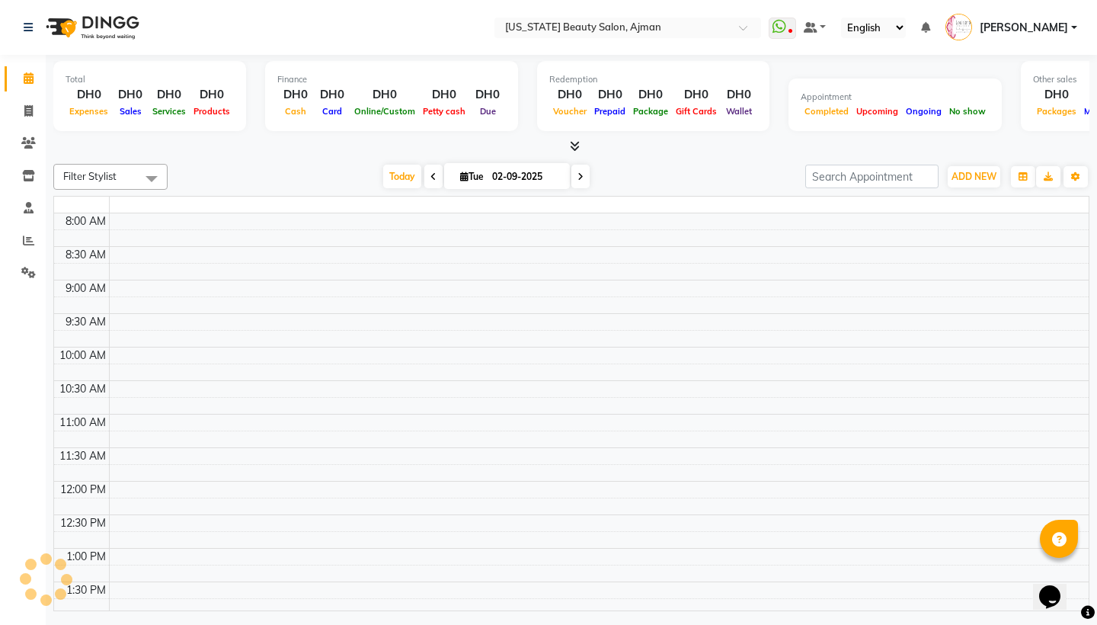
scroll to position [403, 0]
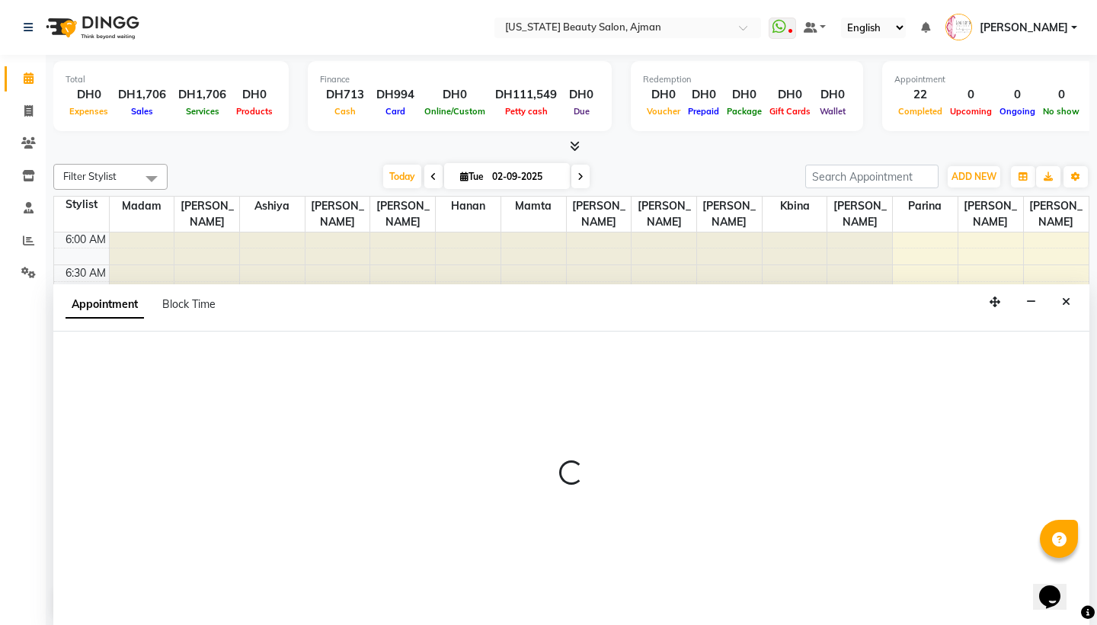
scroll to position [1, 0]
select select "33912"
select select "480"
select select "tentative"
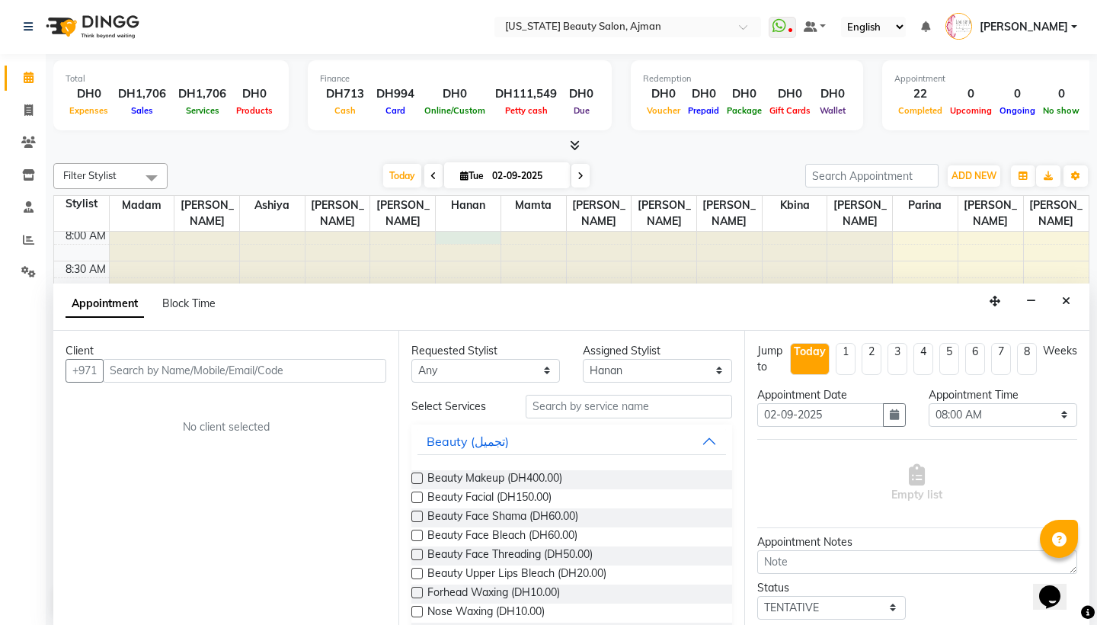
scroll to position [557, 0]
click at [962, 287] on div "Appointment Block Time" at bounding box center [571, 306] width 1036 height 47
click at [962, 296] on icon "Close" at bounding box center [1066, 301] width 8 height 11
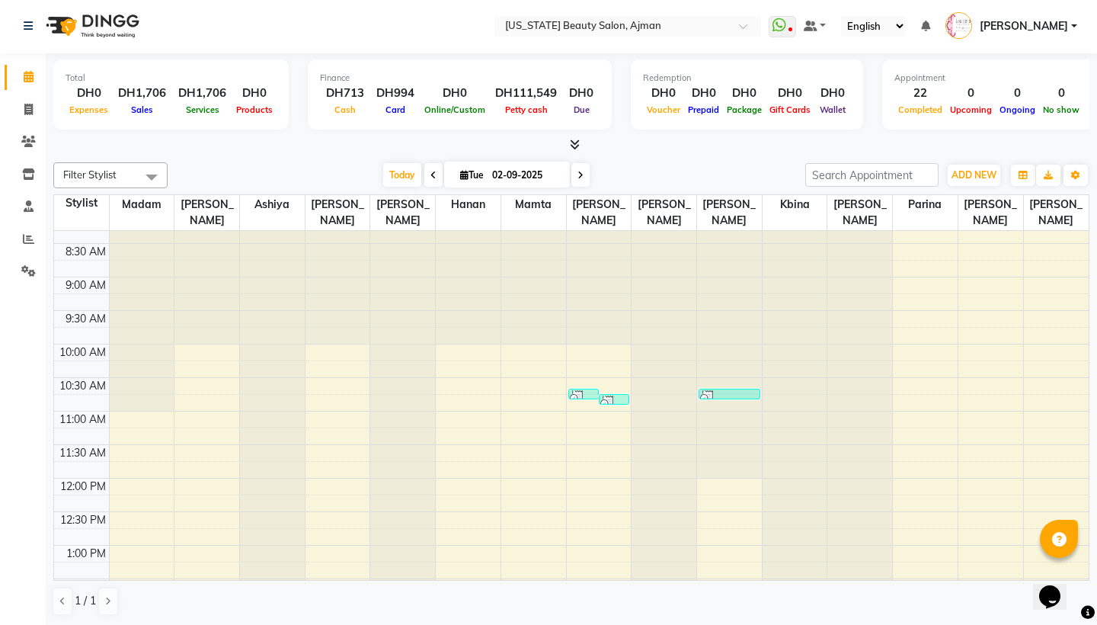
scroll to position [1, 0]
click at [90, 439] on td at bounding box center [81, 436] width 55 height 17
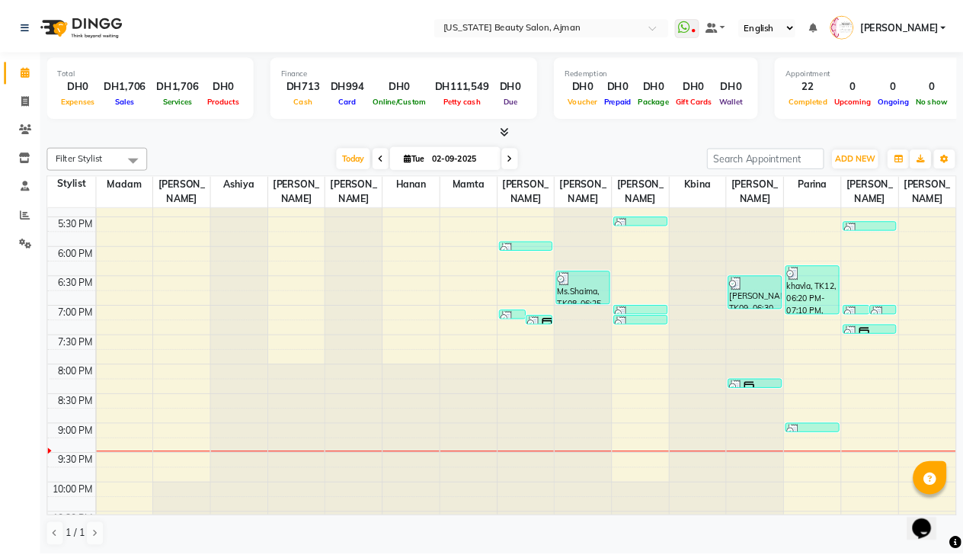
scroll to position [1207, 0]
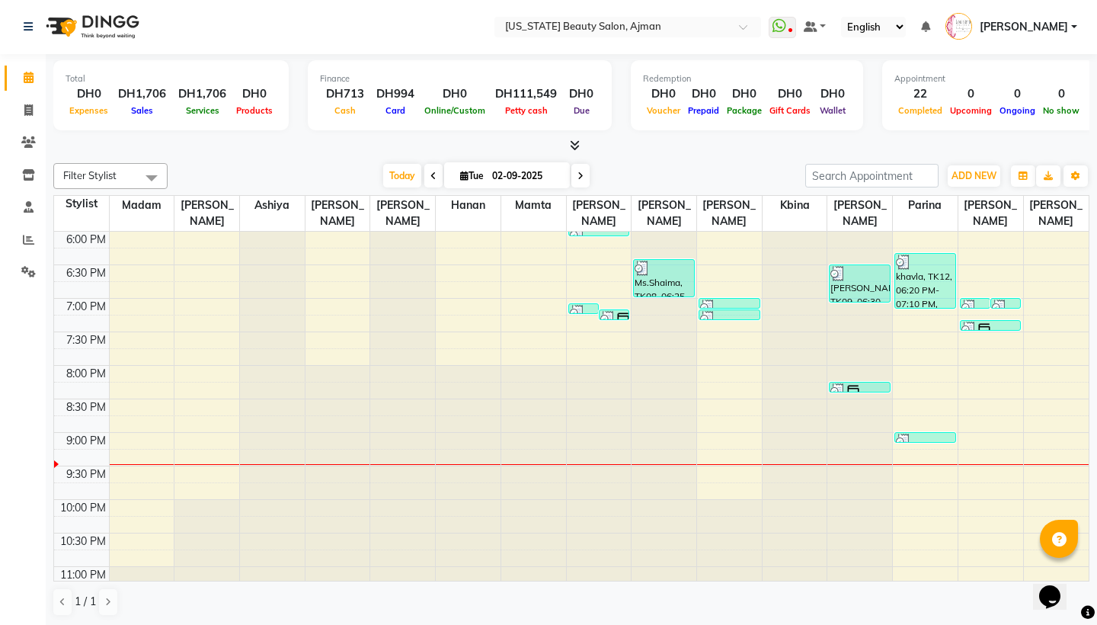
click at [841, 32] on div "English ENGLISH Español العربية मराठी हिंदी ગુજરાતી தமிழ் 中文" at bounding box center [873, 27] width 65 height 21
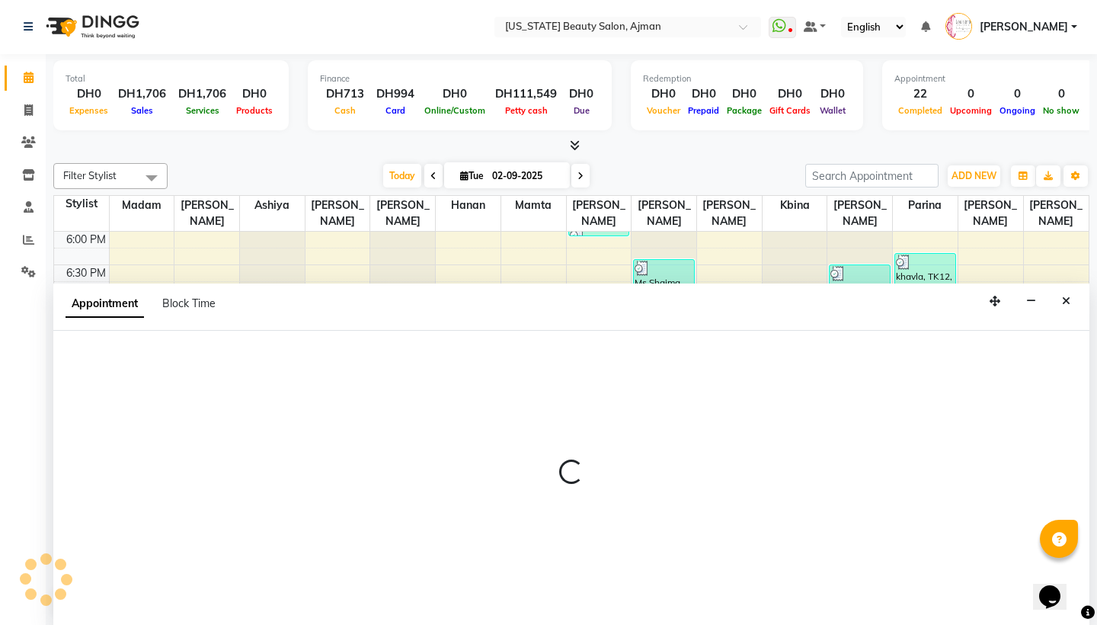
select select "68692"
select select "1215"
select select "tentative"
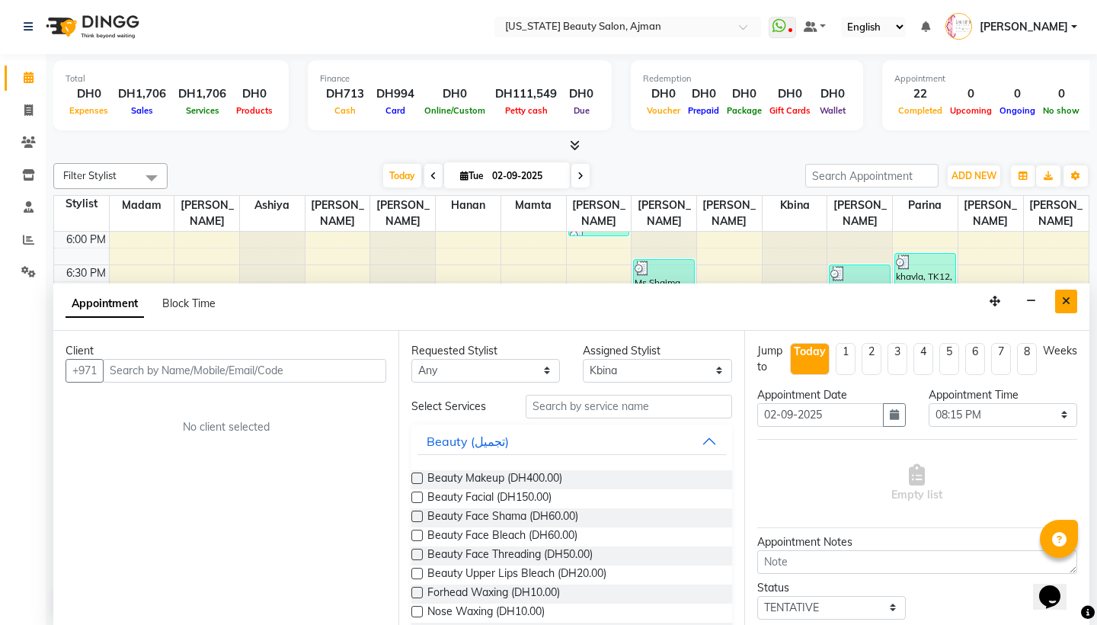
click at [962, 302] on icon "Close" at bounding box center [1066, 301] width 8 height 11
